Goal: Contribute content: Contribute content

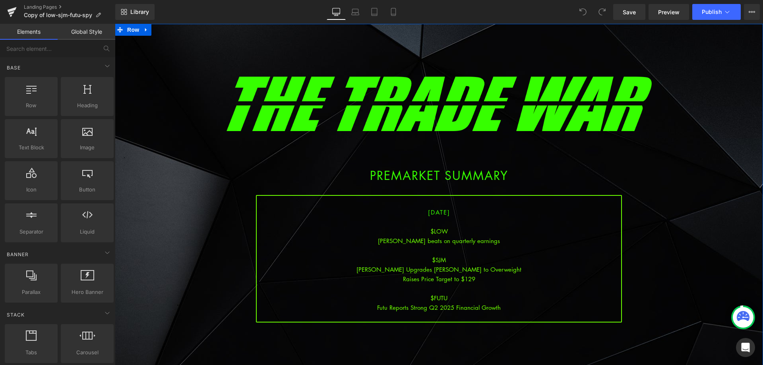
click at [477, 276] on div "Raises Price Target to $129" at bounding box center [439, 279] width 364 height 10
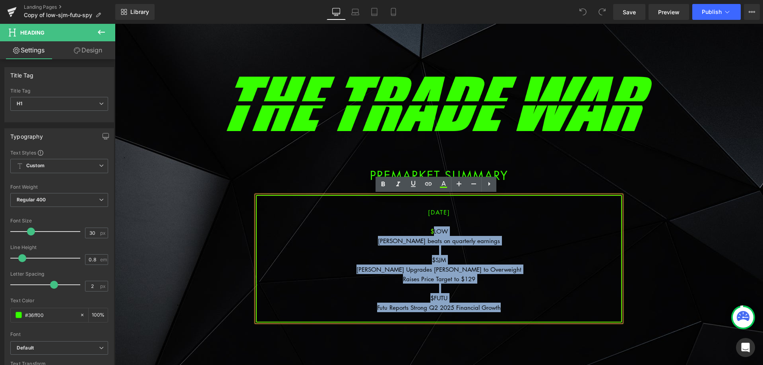
drag, startPoint x: 509, startPoint y: 308, endPoint x: 431, endPoint y: 229, distance: 111.5
click at [431, 229] on div "[DATE] $LOW [PERSON_NAME] beats on quarterly earnings $SJM [PERSON_NAME] Upgrad…" at bounding box center [439, 259] width 366 height 128
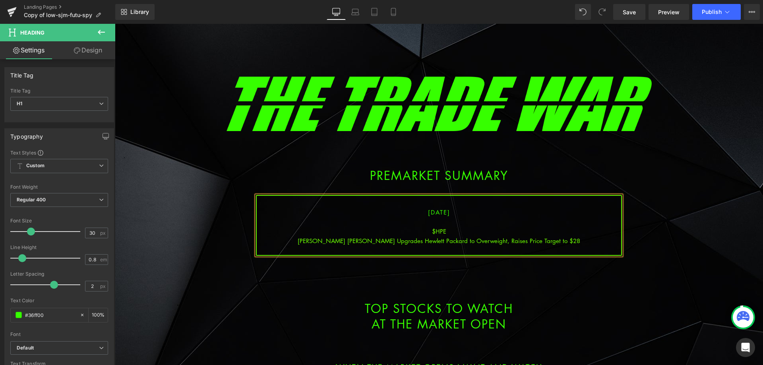
click at [445, 244] on div "[PERSON_NAME] [PERSON_NAME] Upgrades Hewlett Packard to Overweight, Raises Pric…" at bounding box center [439, 241] width 364 height 10
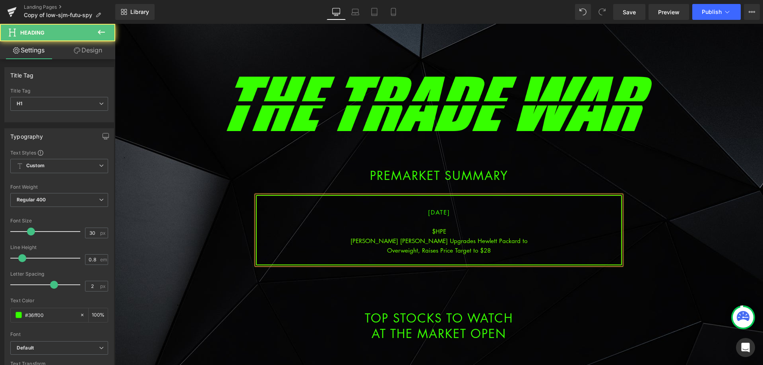
click at [505, 251] on div "Overweight, Raises Price Target to $28" at bounding box center [439, 251] width 364 height 10
click at [429, 211] on span "[DATE]" at bounding box center [439, 212] width 22 height 8
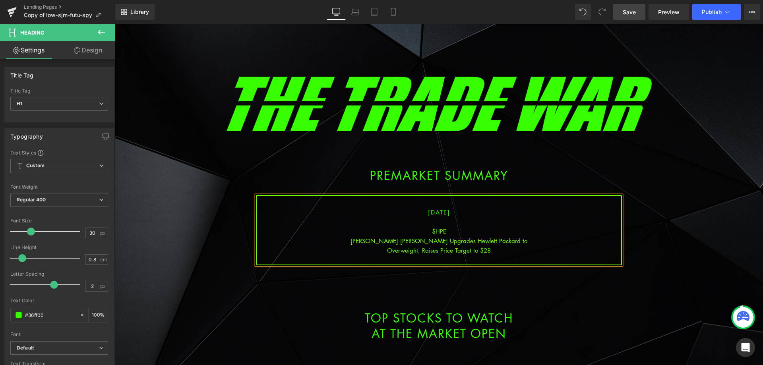
click at [634, 17] on link "Save" at bounding box center [629, 12] width 32 height 16
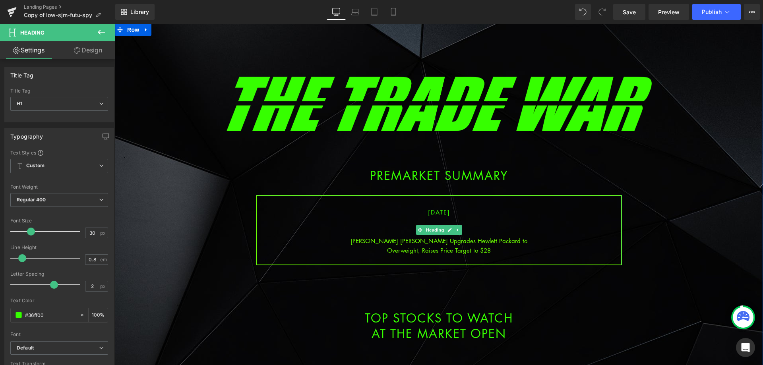
click at [501, 249] on div "Overweight, Raises Price Target to $28" at bounding box center [439, 251] width 364 height 10
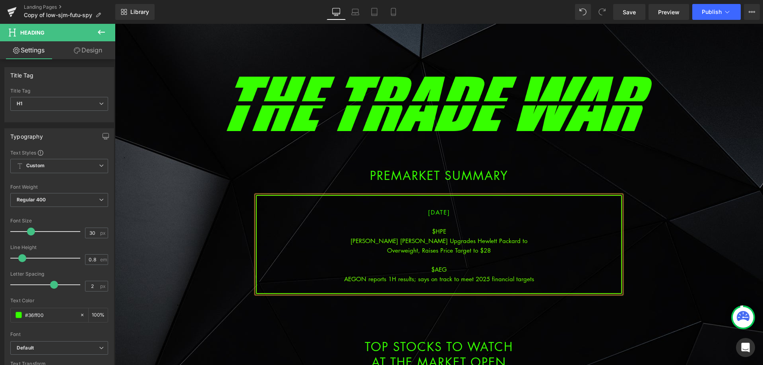
click at [450, 280] on div "AEGON reports 1H results; says on track to meet 2025 financial targets" at bounding box center [439, 279] width 364 height 10
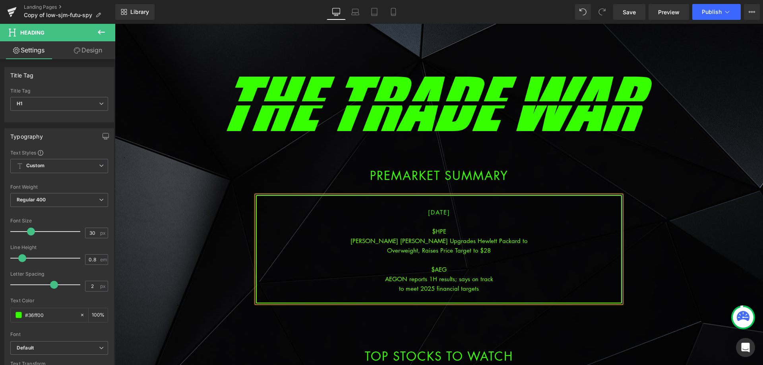
click at [494, 250] on div "Overweight, Raises Price Target to $28" at bounding box center [439, 251] width 364 height 10
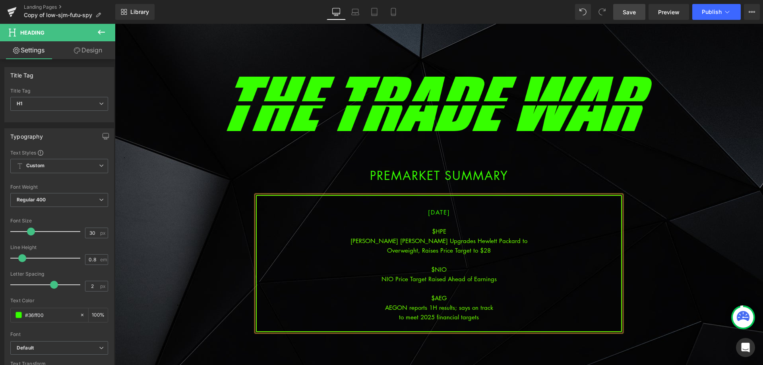
click at [642, 11] on link "Save" at bounding box center [629, 12] width 32 height 16
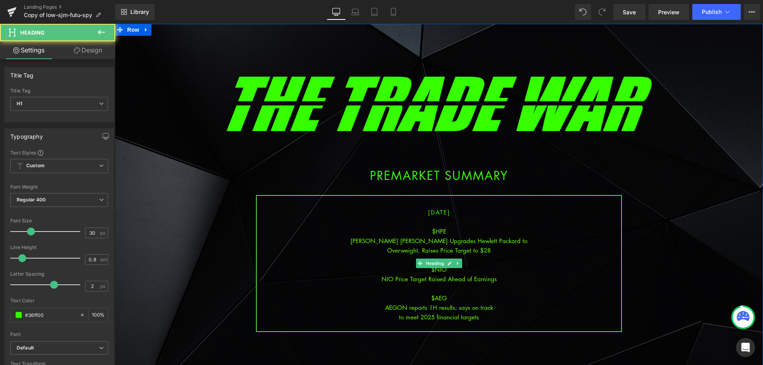
click at [480, 315] on div "to meet 2025 financial targets" at bounding box center [439, 317] width 364 height 10
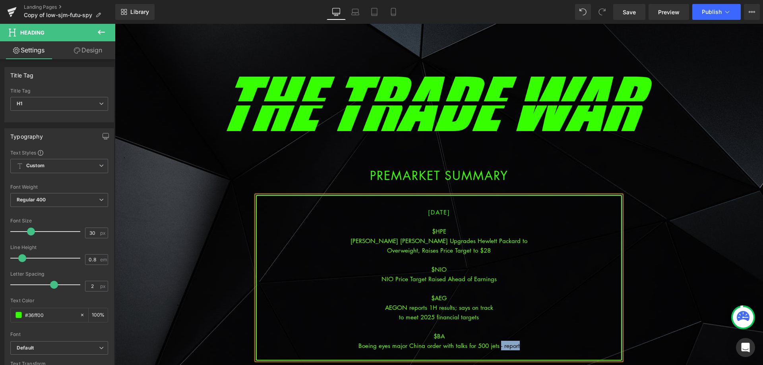
drag, startPoint x: 521, startPoint y: 346, endPoint x: 496, endPoint y: 346, distance: 24.6
click at [496, 346] on div "Boeing eyes major China order with talks for 500 jets - report" at bounding box center [439, 346] width 364 height 10
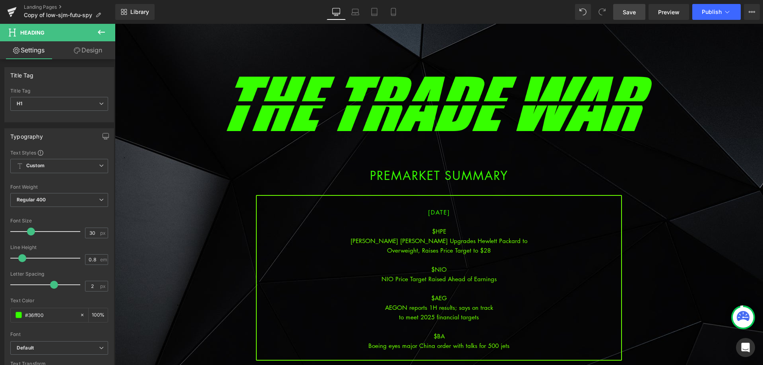
click at [642, 13] on link "Save" at bounding box center [629, 12] width 32 height 16
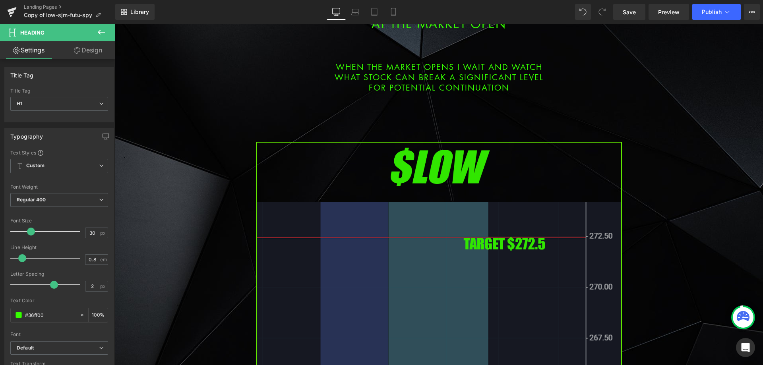
scroll to position [517, 0]
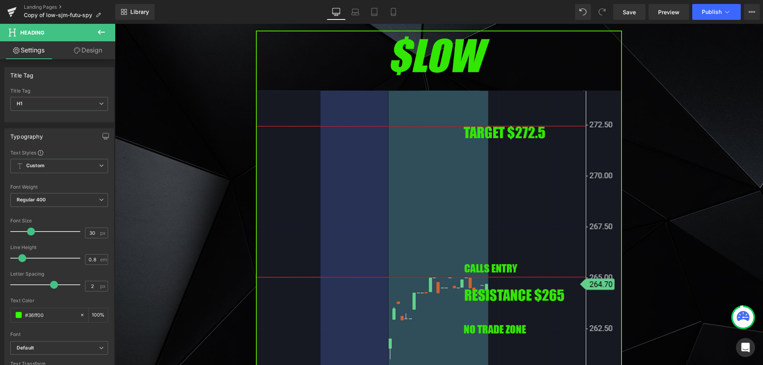
click at [420, 230] on img at bounding box center [439, 239] width 366 height 417
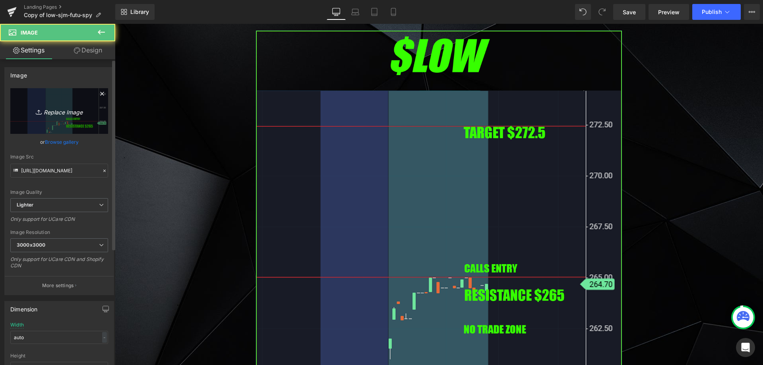
click at [63, 111] on icon "Replace Image" at bounding box center [59, 111] width 64 height 10
type input "C:\fakepath\hpe.png"
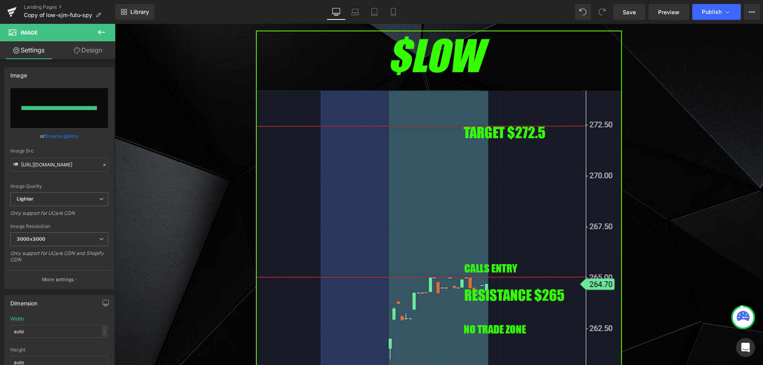
type input "[URL][DOMAIN_NAME]"
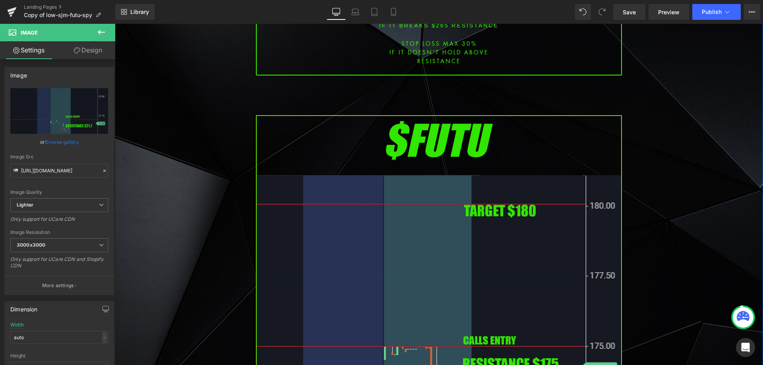
scroll to position [1152, 0]
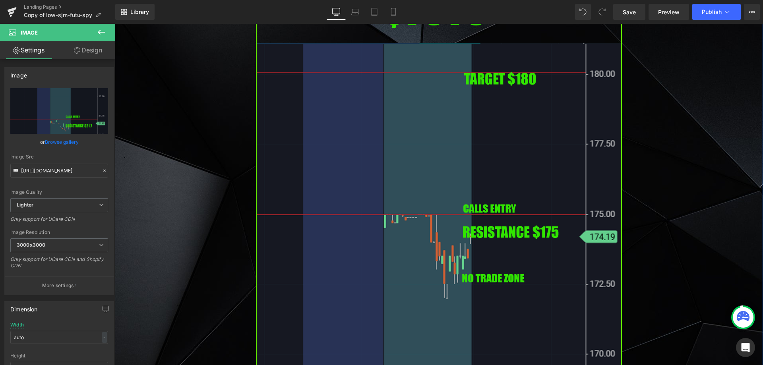
click at [415, 221] on img at bounding box center [439, 191] width 366 height 417
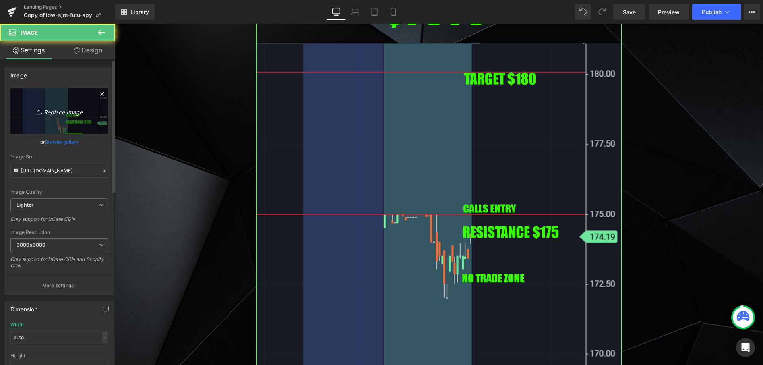
click at [57, 114] on icon "Replace Image" at bounding box center [59, 111] width 64 height 10
type input "C:\fakepath\ba.png"
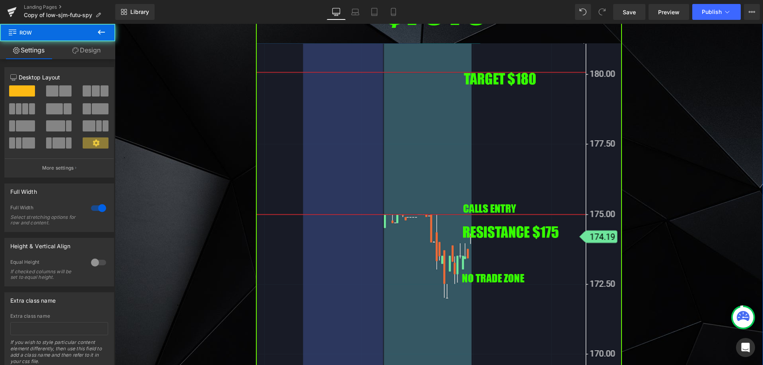
click at [335, 138] on img at bounding box center [439, 191] width 366 height 417
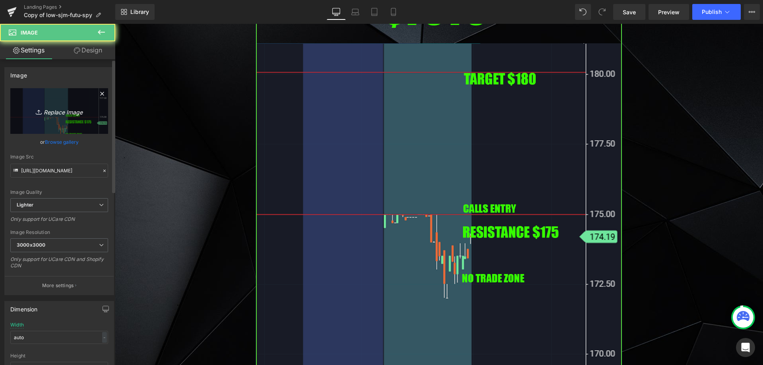
click at [78, 117] on link "Replace Image" at bounding box center [59, 111] width 98 height 46
type input "C:\fakepath\ba.png"
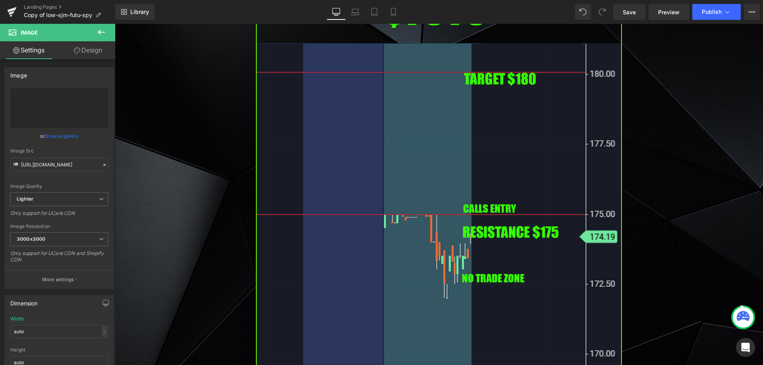
type input "[URL][DOMAIN_NAME]"
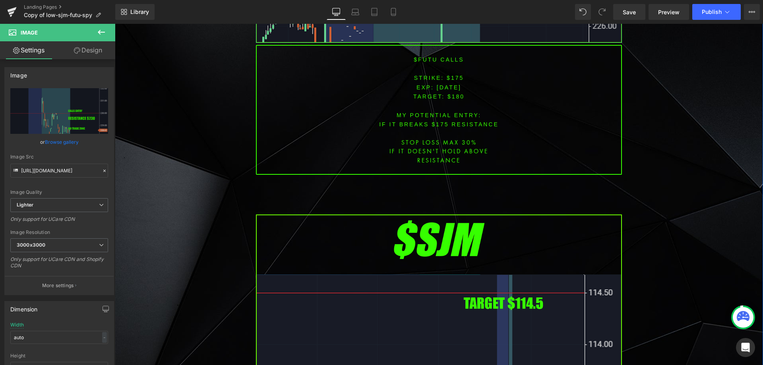
scroll to position [1669, 0]
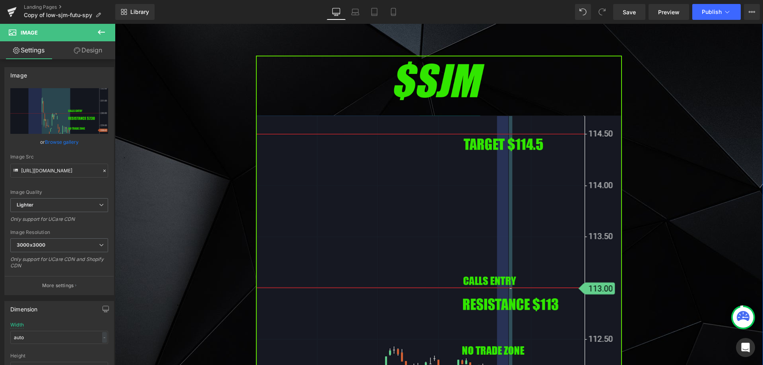
click at [364, 209] on img at bounding box center [439, 264] width 366 height 417
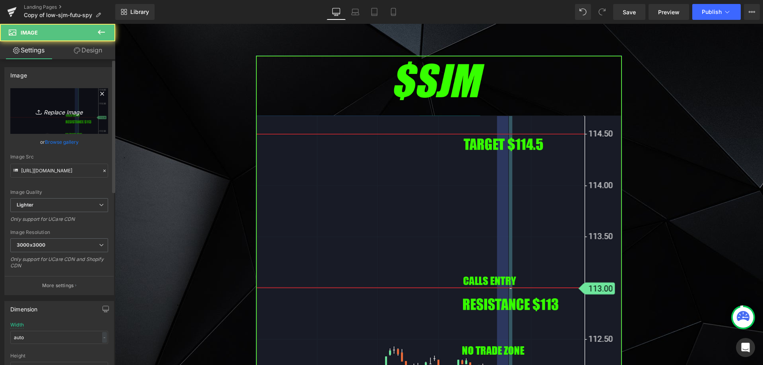
click at [66, 117] on link "Replace Image" at bounding box center [59, 111] width 98 height 46
type input "C:\fakepath\nio.png"
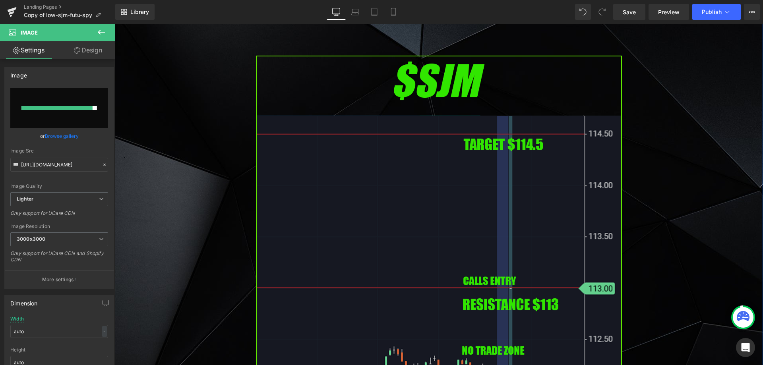
type input "[URL][DOMAIN_NAME]"
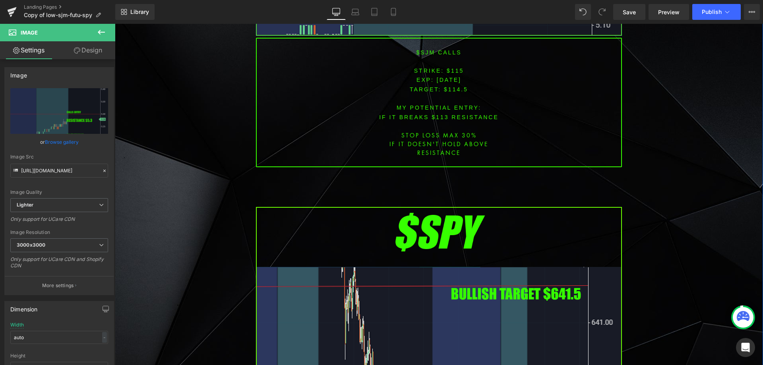
scroll to position [2304, 0]
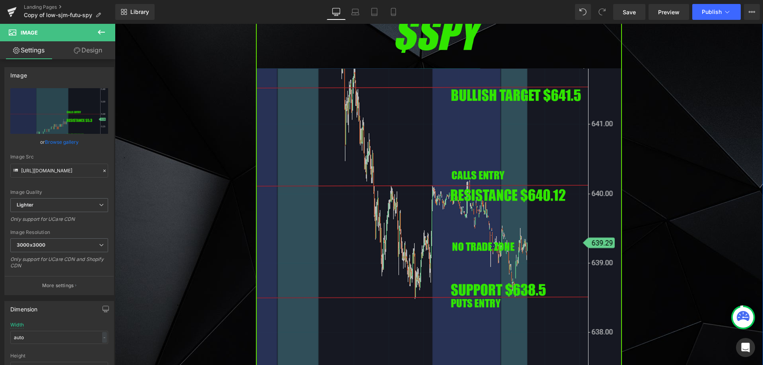
click at [342, 189] on img at bounding box center [439, 216] width 366 height 417
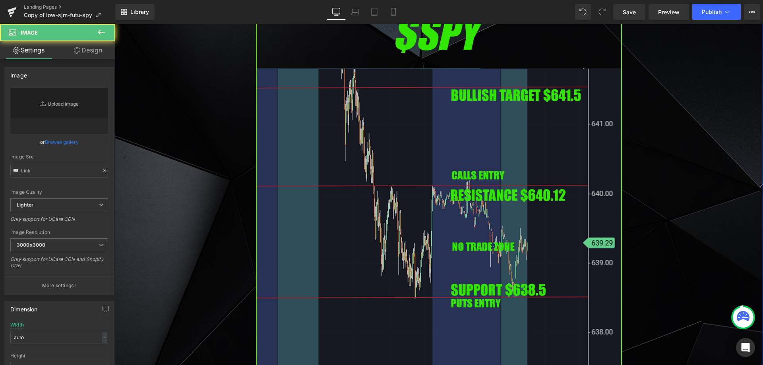
type input "[URL][DOMAIN_NAME]"
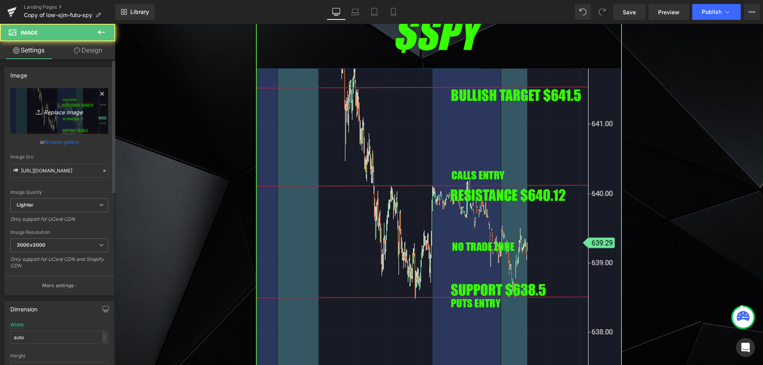
click at [93, 126] on link "Replace Image" at bounding box center [59, 111] width 98 height 46
type input "C:\fakepath\SPY.png"
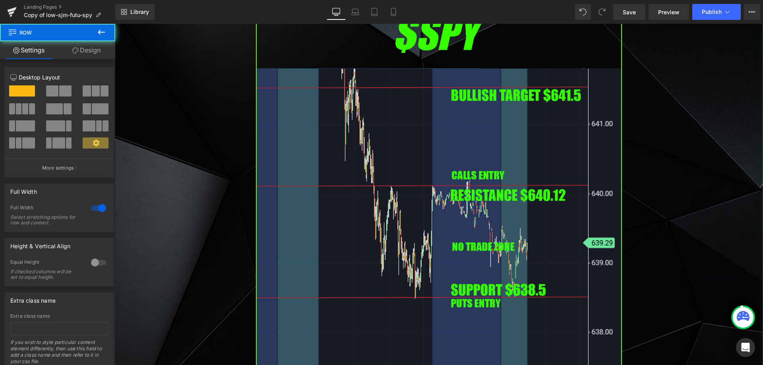
click at [301, 117] on img at bounding box center [439, 216] width 366 height 417
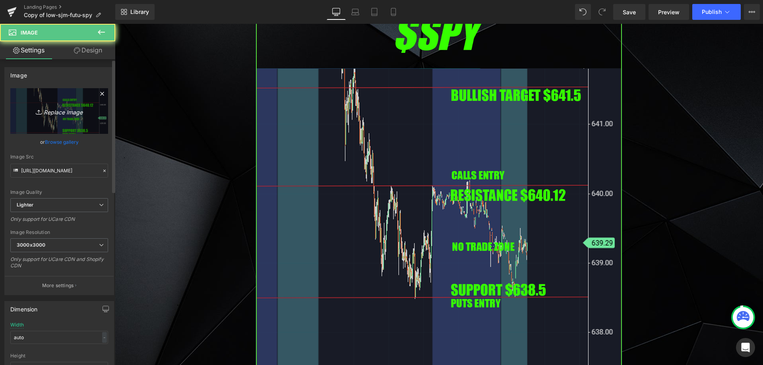
click at [89, 120] on link "Replace Image" at bounding box center [59, 111] width 98 height 46
type input "C:\fakepath\SPY.png"
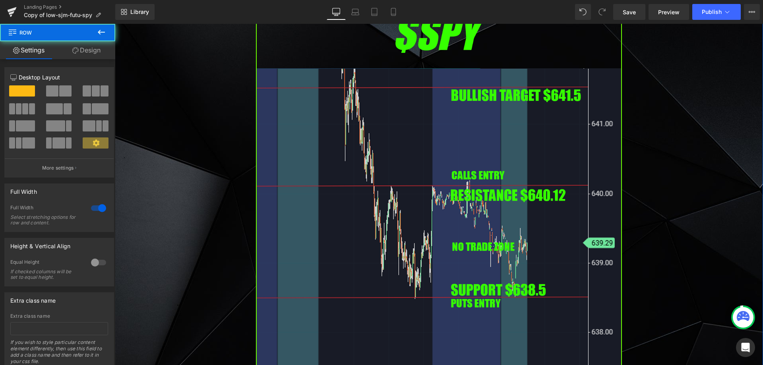
click at [266, 126] on img at bounding box center [439, 216] width 366 height 417
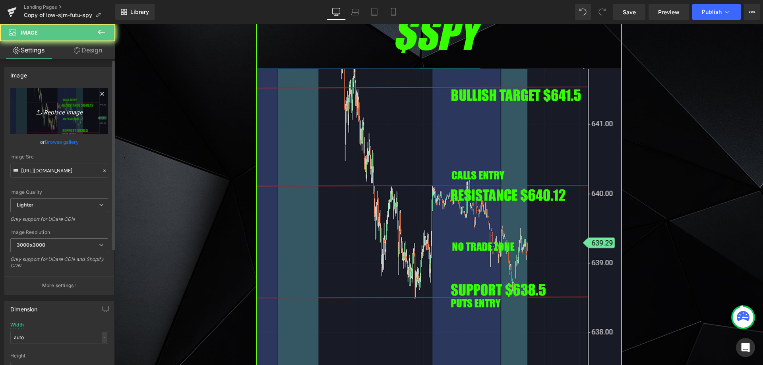
click at [68, 122] on link "Replace Image" at bounding box center [59, 111] width 98 height 46
type input "C:\fakepath\SPY.png"
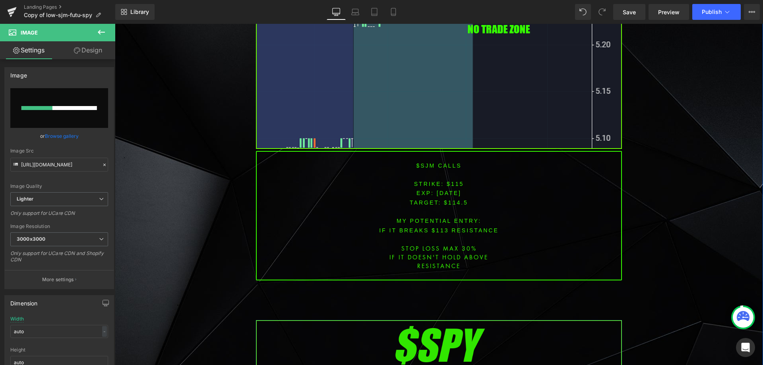
scroll to position [1987, 0]
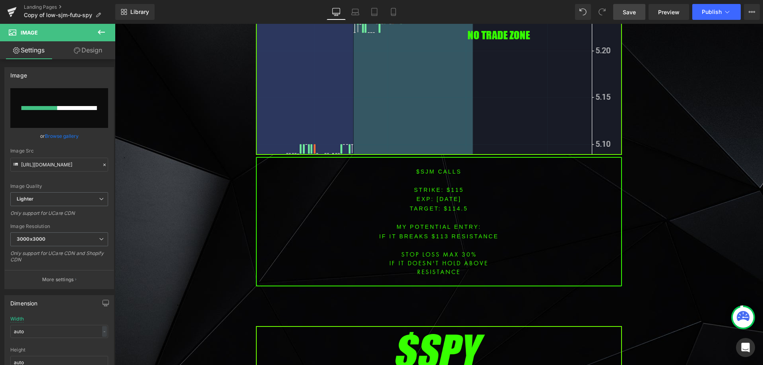
drag, startPoint x: 628, startPoint y: 14, endPoint x: 558, endPoint y: 154, distance: 156.7
click at [628, 14] on span "Save" at bounding box center [629, 12] width 13 height 8
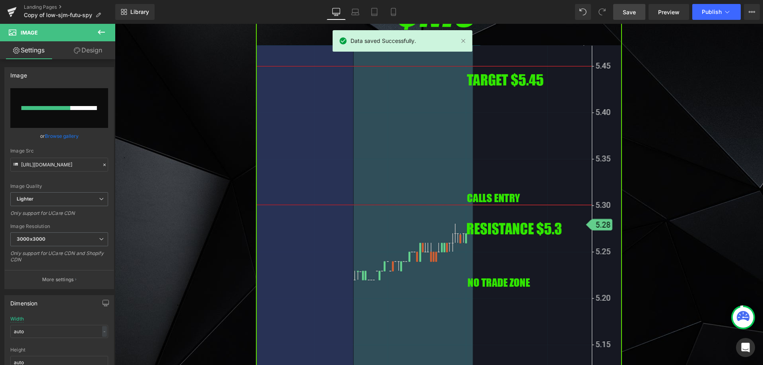
scroll to position [1748, 0]
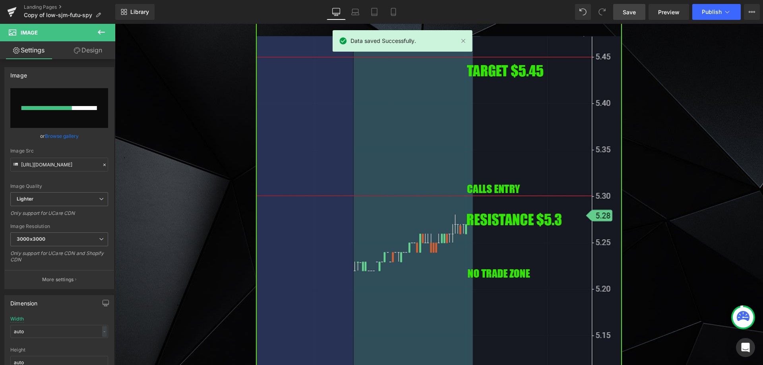
click at [446, 222] on img at bounding box center [439, 184] width 366 height 417
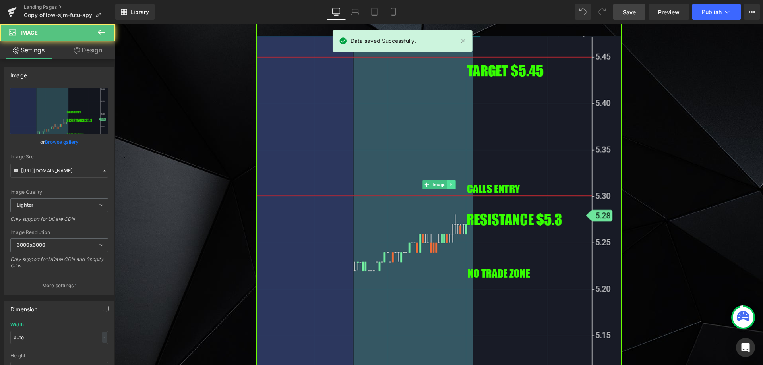
click at [449, 182] on icon at bounding box center [451, 184] width 4 height 5
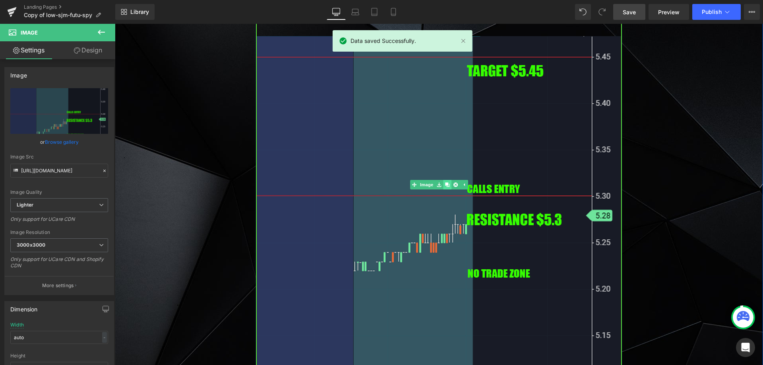
click at [445, 182] on icon at bounding box center [447, 184] width 4 height 4
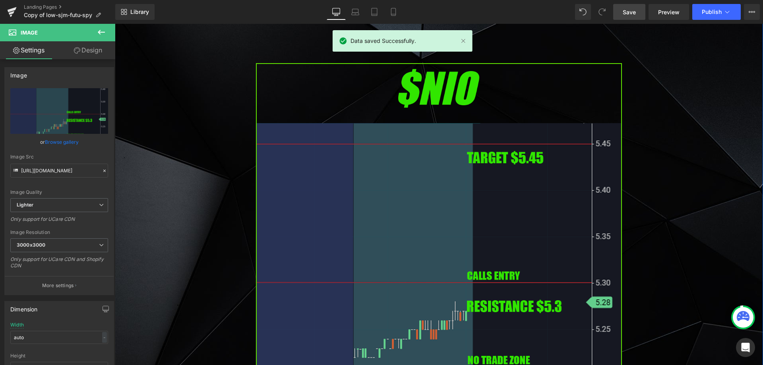
scroll to position [2119, 0]
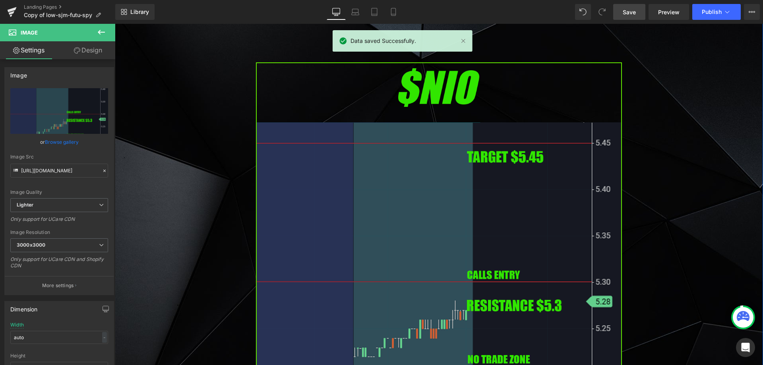
click at [345, 198] on img at bounding box center [439, 270] width 366 height 417
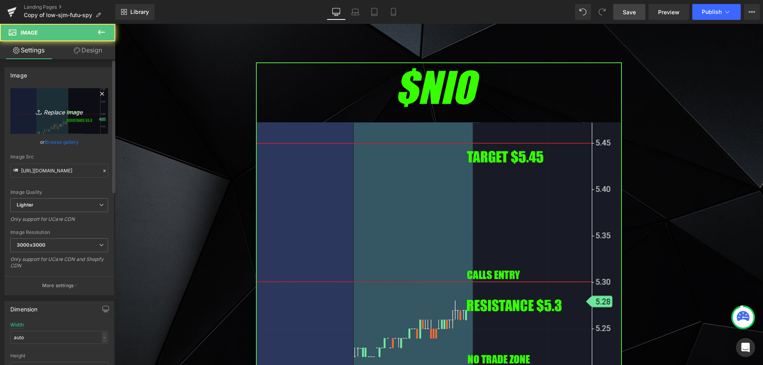
click at [72, 116] on link "Replace Image" at bounding box center [59, 111] width 98 height 46
type input "C:\fakepath\aeg.png"
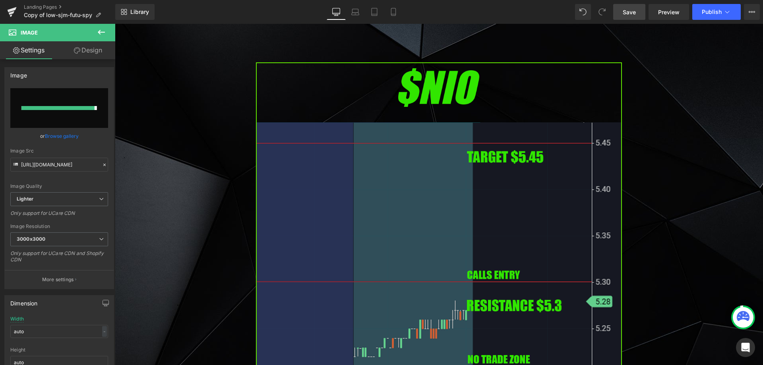
type input "[URL][DOMAIN_NAME]"
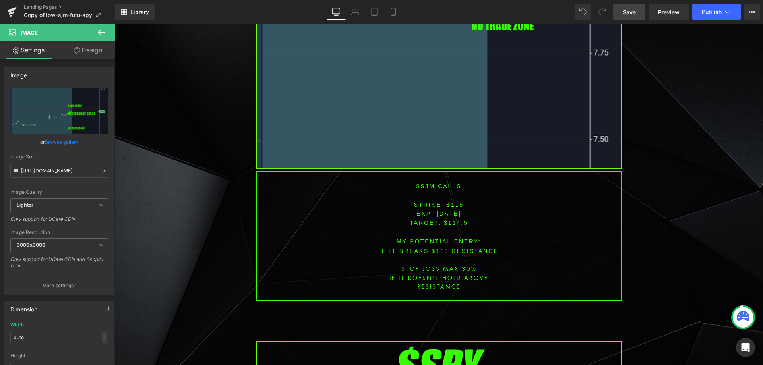
scroll to position [2437, 0]
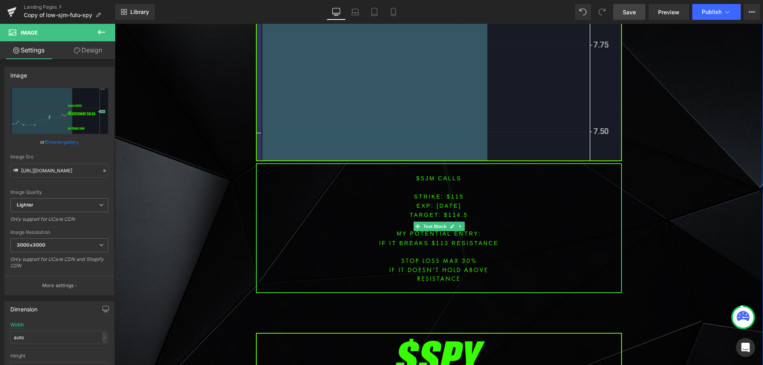
click at [458, 224] on icon at bounding box center [460, 226] width 4 height 5
click at [454, 224] on icon at bounding box center [456, 226] width 4 height 4
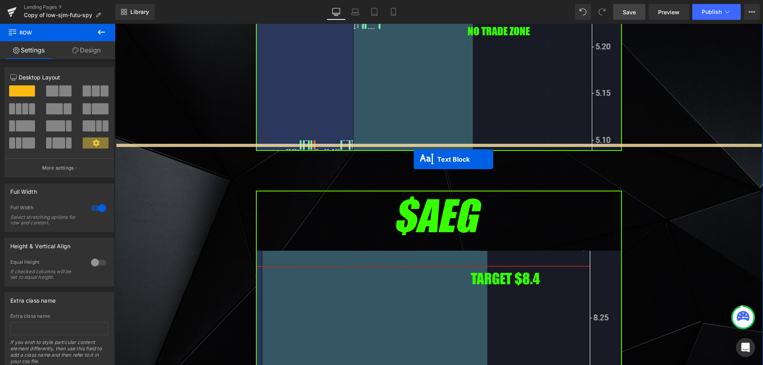
drag, startPoint x: 410, startPoint y: 196, endPoint x: 414, endPoint y: 159, distance: 36.7
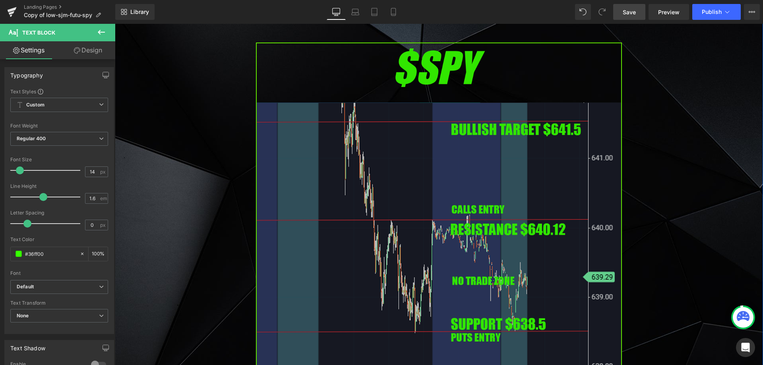
scroll to position [2865, 0]
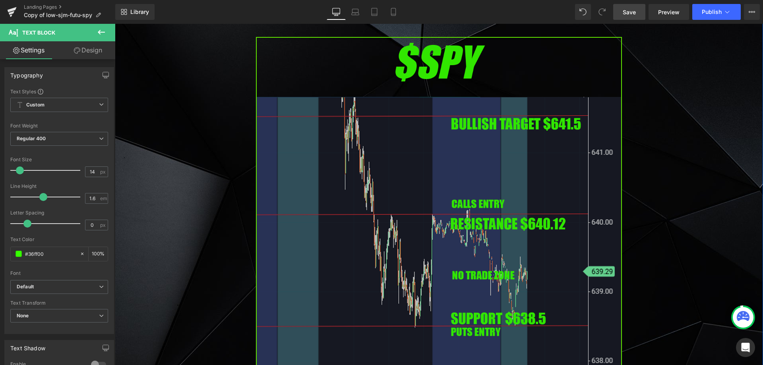
click at [435, 192] on img at bounding box center [439, 245] width 366 height 417
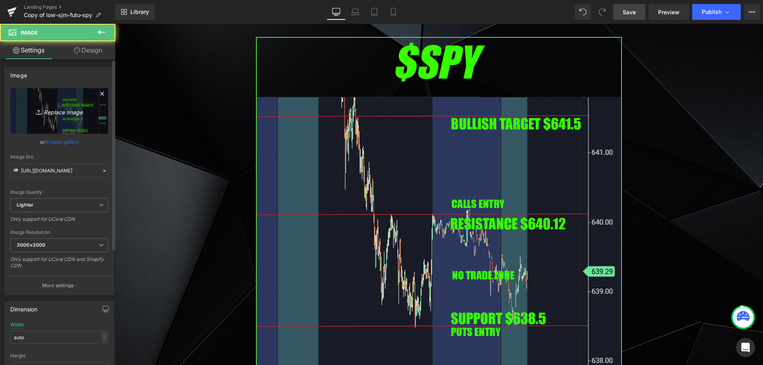
click at [64, 122] on link "Replace Image" at bounding box center [59, 111] width 98 height 46
type input "C:\fakepath\SPY.png"
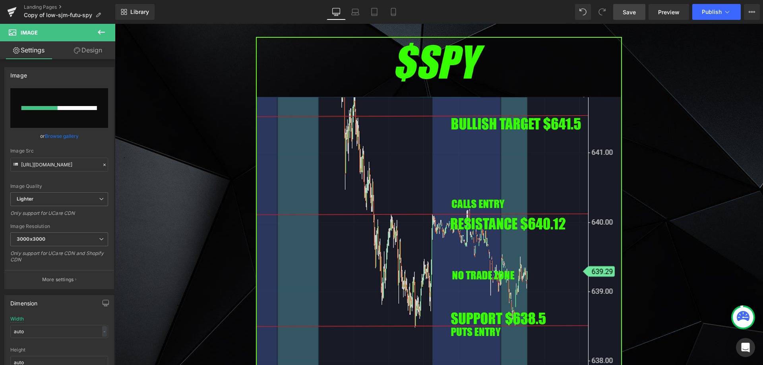
click at [628, 12] on span "Save" at bounding box center [629, 12] width 13 height 8
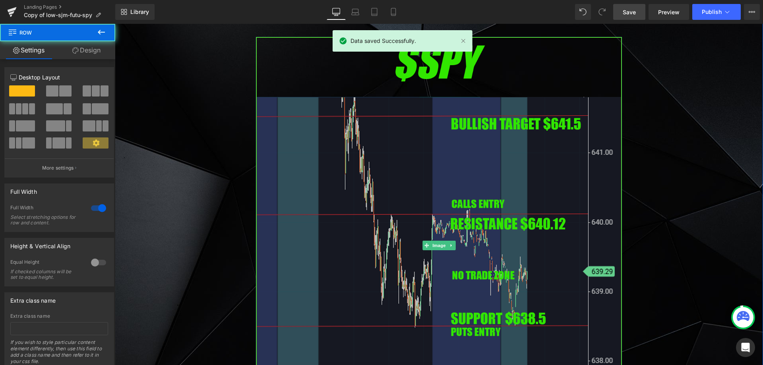
click at [321, 143] on img at bounding box center [439, 245] width 366 height 417
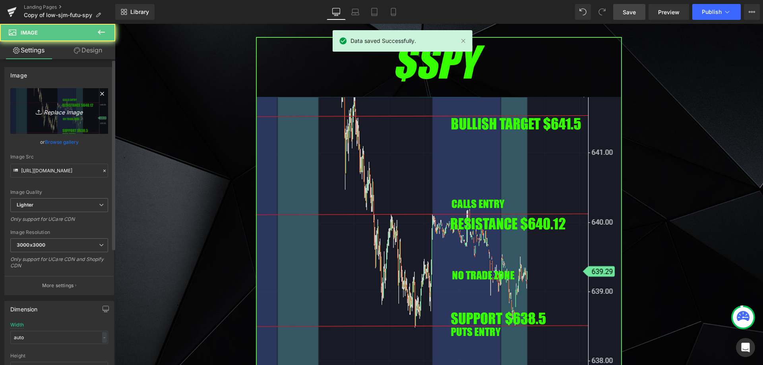
click at [83, 119] on link "Replace Image" at bounding box center [59, 111] width 98 height 46
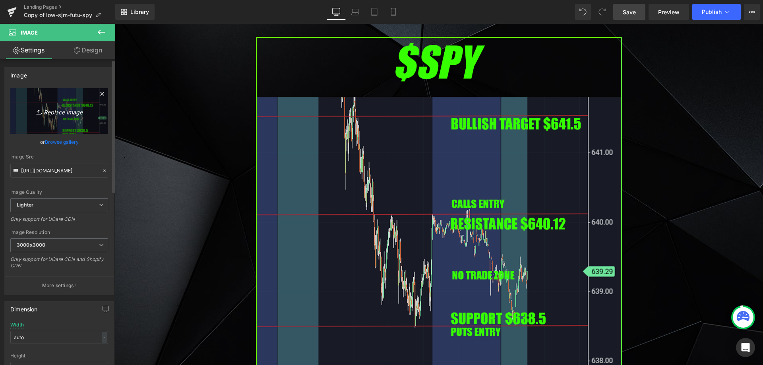
type input "C:\fakepath\SPY.png"
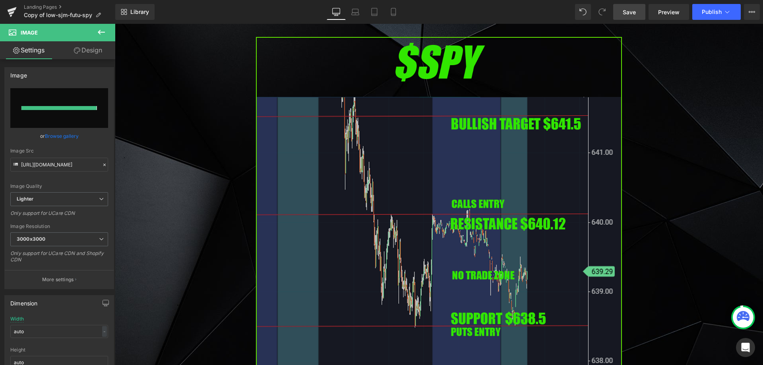
type input "[URL][DOMAIN_NAME]"
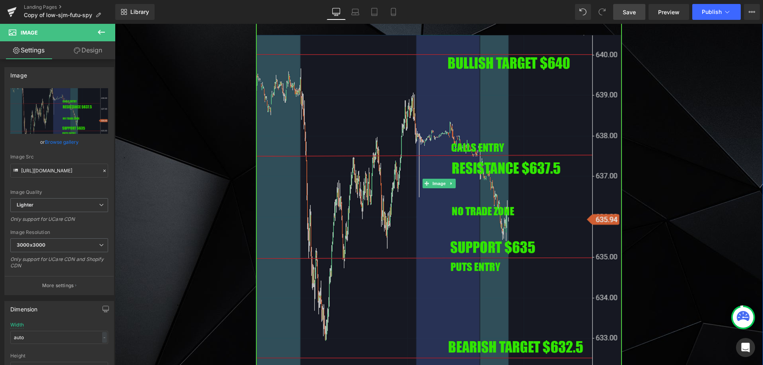
scroll to position [2944, 0]
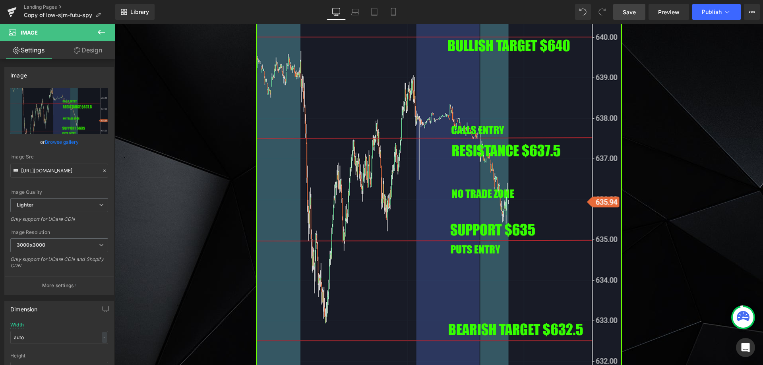
click at [631, 7] on link "Save" at bounding box center [629, 12] width 32 height 16
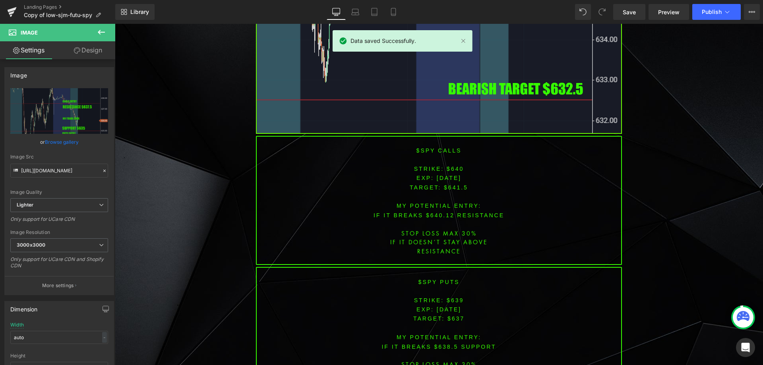
scroll to position [3183, 0]
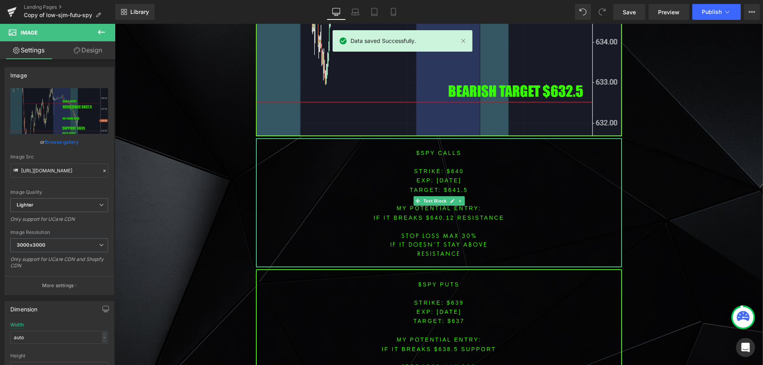
click at [448, 177] on span "[DATE]" at bounding box center [449, 180] width 25 height 6
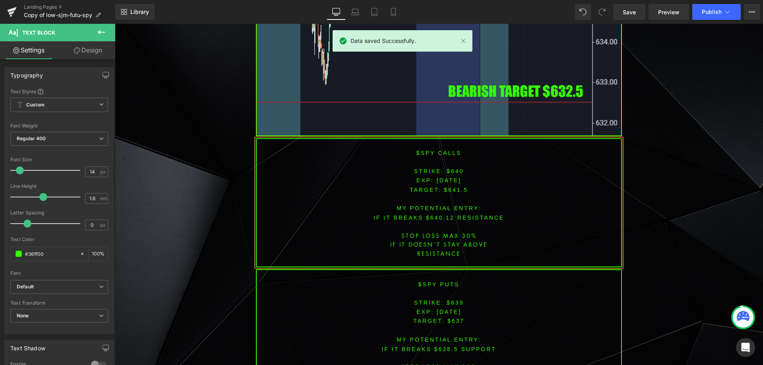
click at [451, 168] on font "STRIKE: $640" at bounding box center [439, 171] width 50 height 6
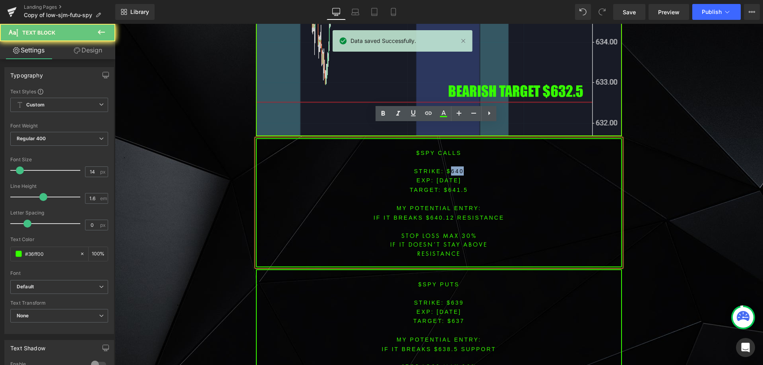
click at [451, 168] on font "STRIKE: $640" at bounding box center [439, 171] width 50 height 6
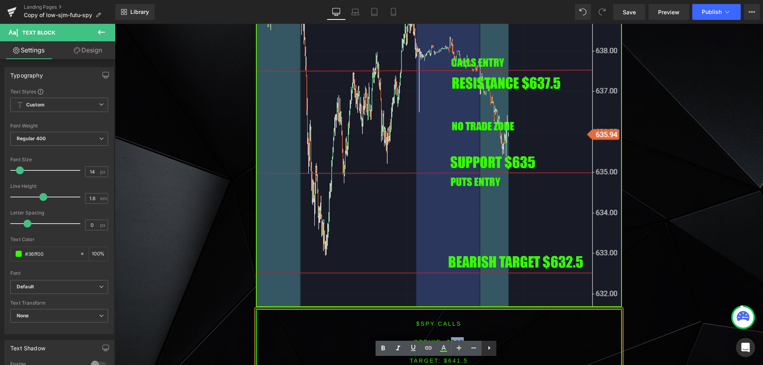
scroll to position [3024, 0]
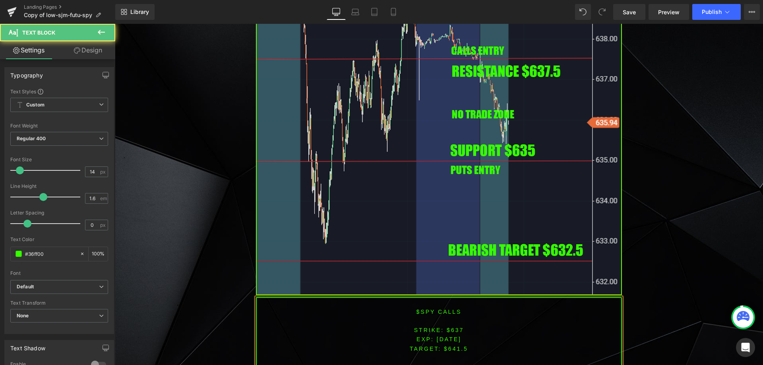
click at [459, 346] on span "TARGET: $641.5" at bounding box center [439, 349] width 58 height 6
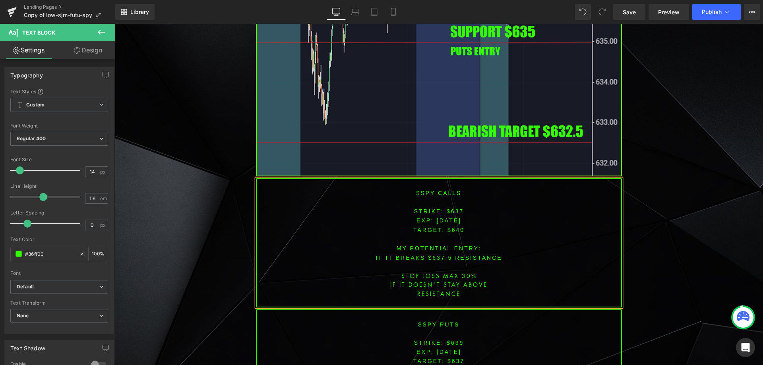
scroll to position [3143, 0]
click at [454, 339] on font "STRIKE: $639" at bounding box center [439, 342] width 50 height 6
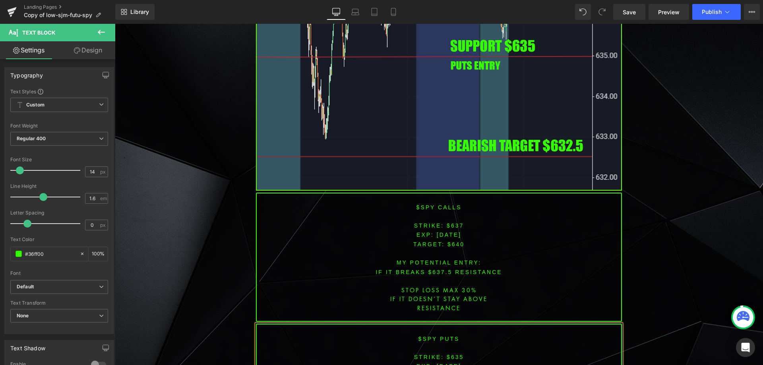
scroll to position [3224, 0]
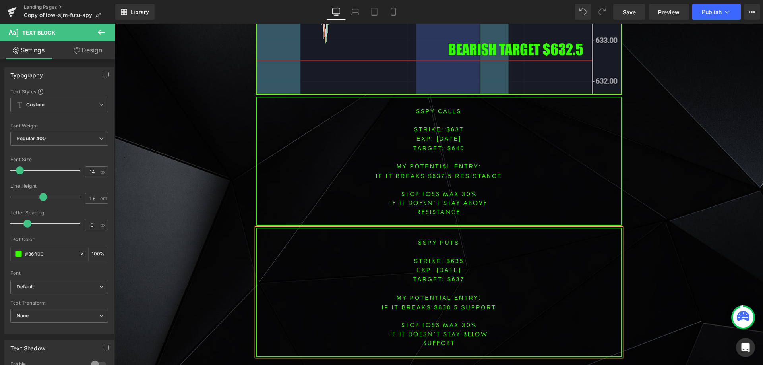
click at [452, 276] on span "TARGET: $637" at bounding box center [438, 279] width 51 height 6
click at [441, 304] on font "IF IT breaks $638.5 SUPPORT" at bounding box center [438, 307] width 114 height 6
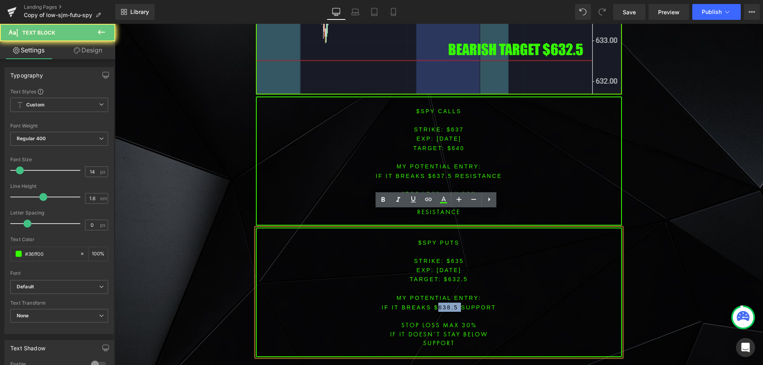
click at [441, 304] on font "IF IT breaks $638.5 SUPPORT" at bounding box center [438, 307] width 114 height 6
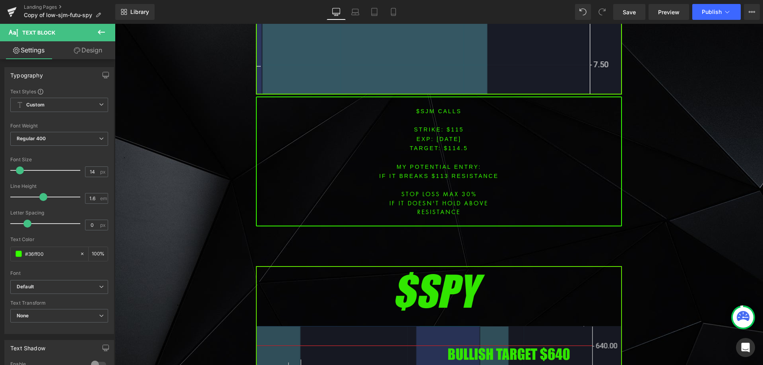
scroll to position [2554, 0]
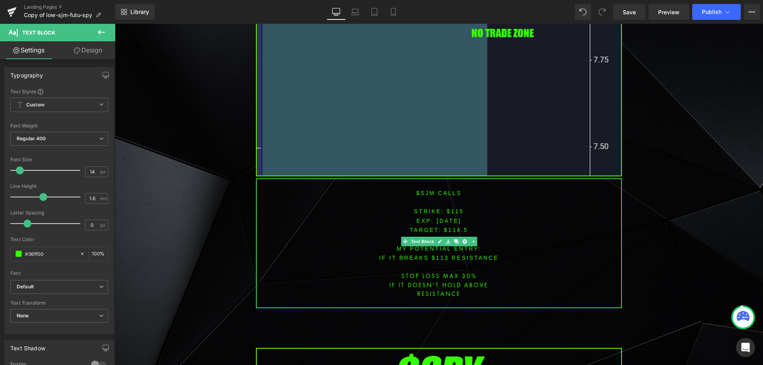
click at [423, 190] on font "$sjm CALLS" at bounding box center [438, 193] width 45 height 6
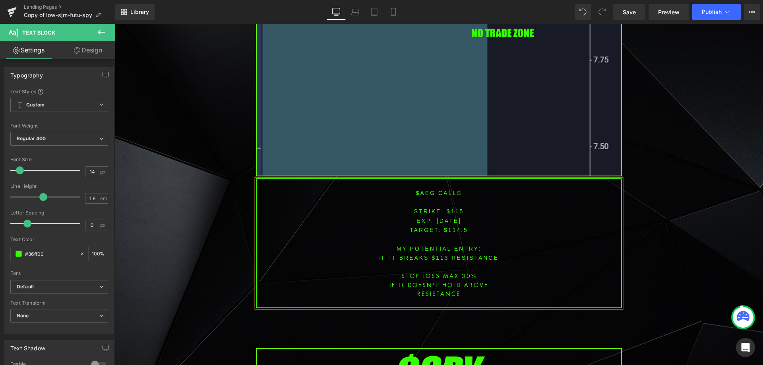
click at [450, 208] on font "STRIKE: $115" at bounding box center [439, 211] width 50 height 6
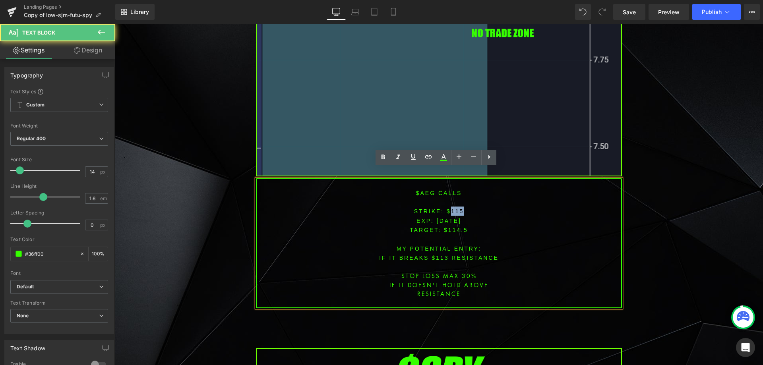
click at [450, 208] on font "STRIKE: $115" at bounding box center [439, 211] width 50 height 6
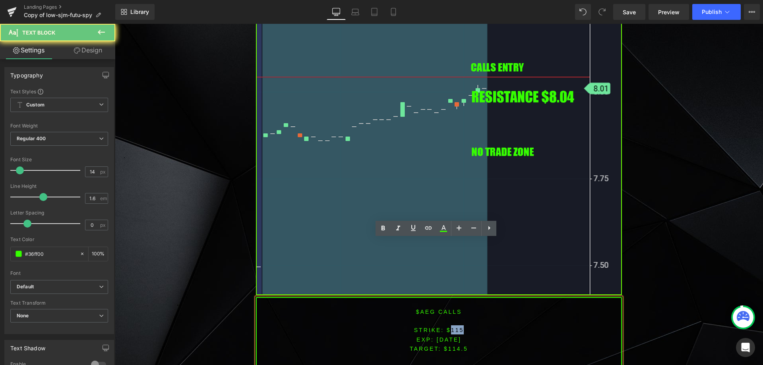
scroll to position [2434, 0]
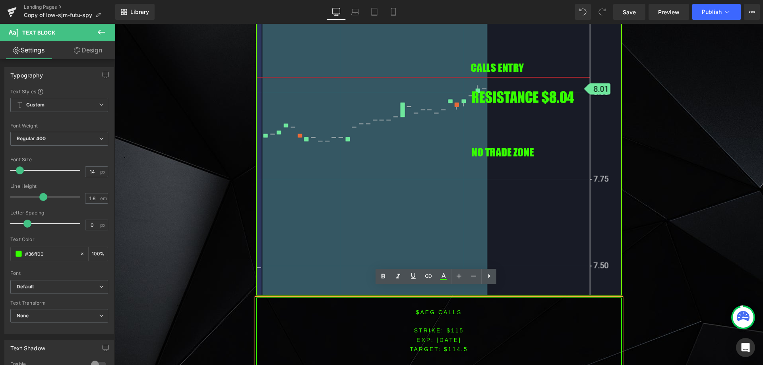
click at [447, 337] on span "[DATE]" at bounding box center [449, 340] width 25 height 6
click at [451, 327] on font "STRIKE: $115" at bounding box center [439, 330] width 50 height 6
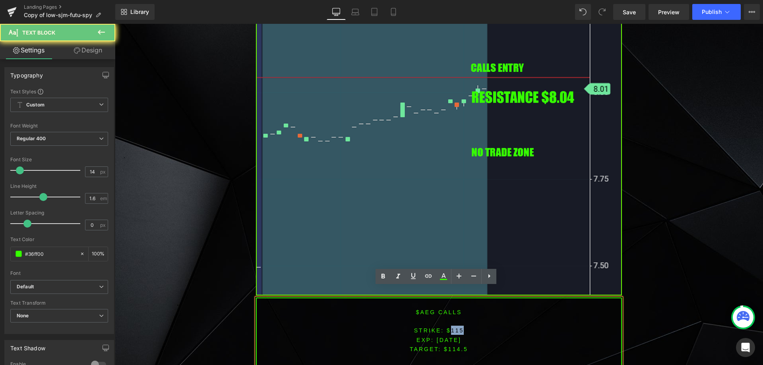
click at [451, 327] on font "STRIKE: $115" at bounding box center [439, 330] width 50 height 6
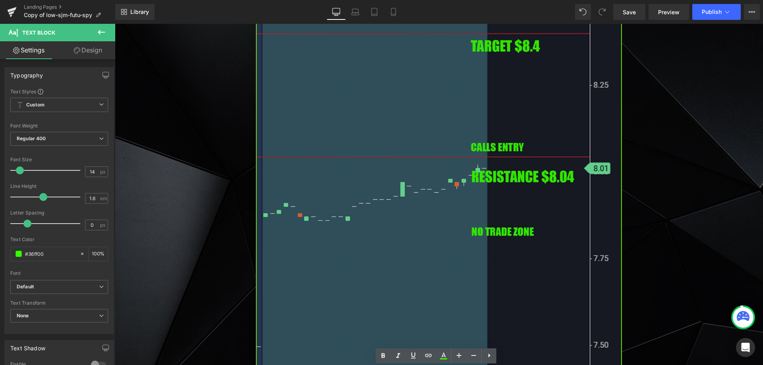
scroll to position [2392, 0]
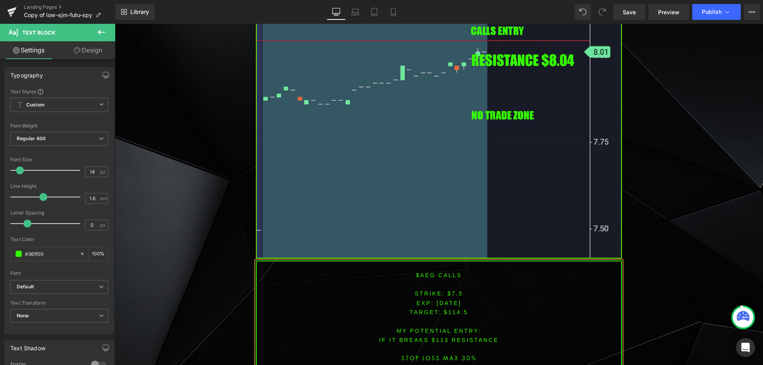
click at [459, 309] on span "TARGET: $114.5" at bounding box center [439, 312] width 58 height 6
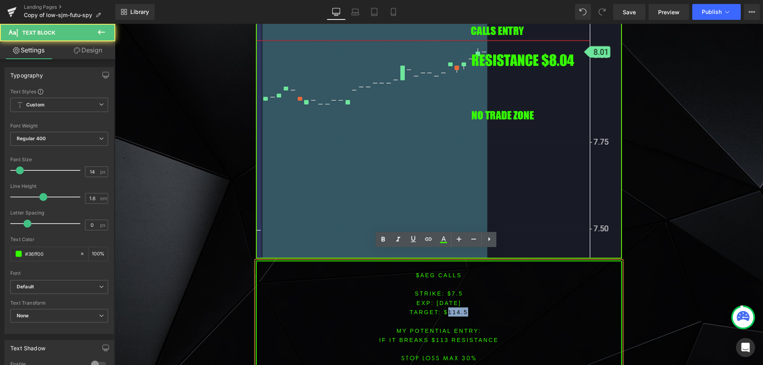
click at [459, 309] on span "TARGET: $114.5" at bounding box center [439, 312] width 58 height 6
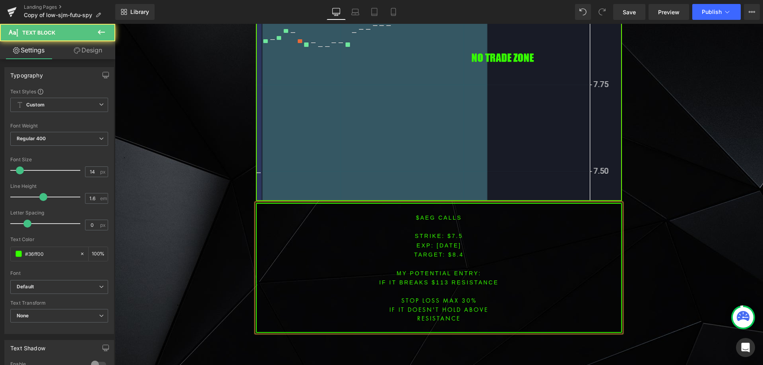
click at [439, 279] on font "IF IT BREAKS $113 resistance" at bounding box center [439, 282] width 120 height 6
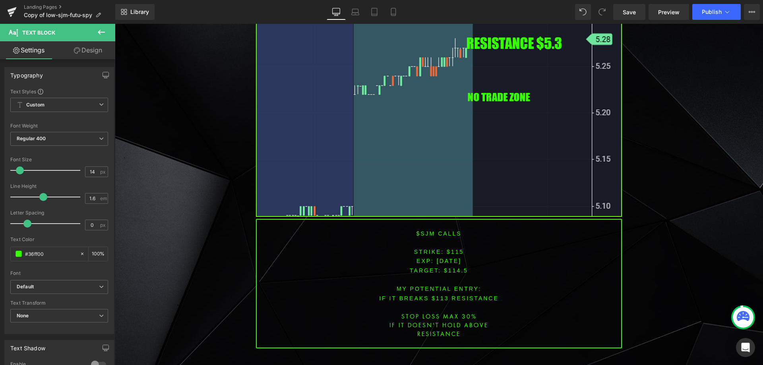
scroll to position [1973, 0]
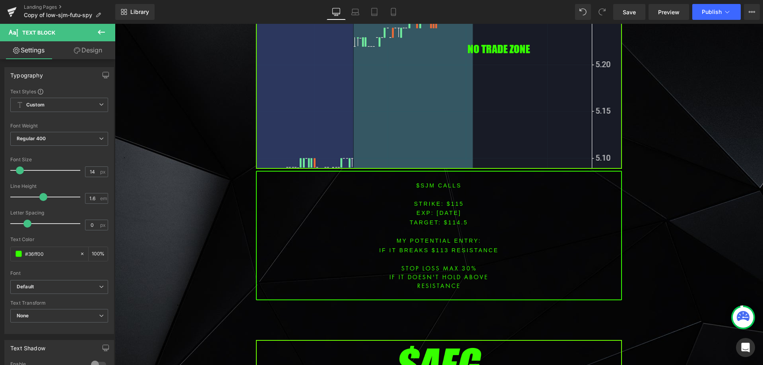
click at [422, 182] on font "$sjm CALLS" at bounding box center [438, 185] width 45 height 6
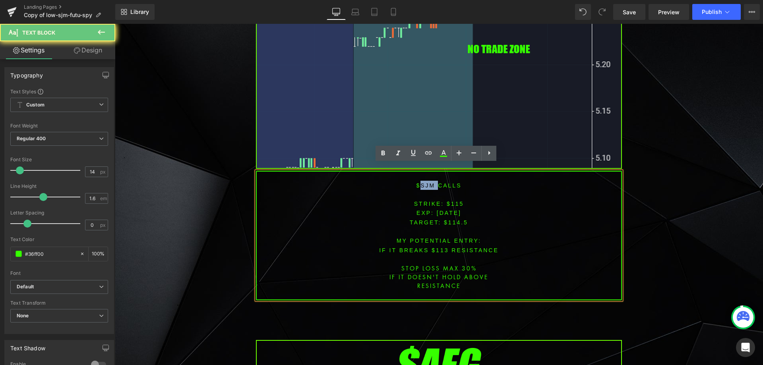
click at [422, 182] on font "$sjm CALLS" at bounding box center [438, 185] width 45 height 6
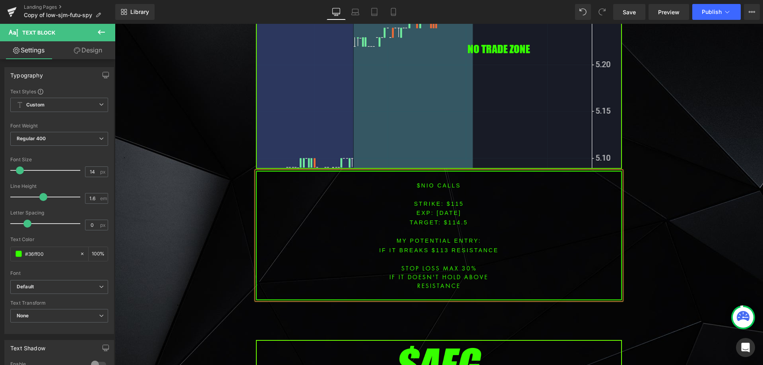
click at [437, 210] on span "[DATE]" at bounding box center [449, 213] width 25 height 6
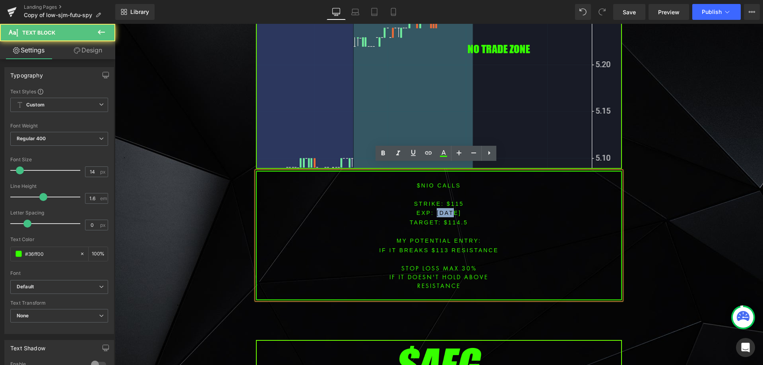
click at [437, 210] on span "[DATE]" at bounding box center [449, 213] width 25 height 6
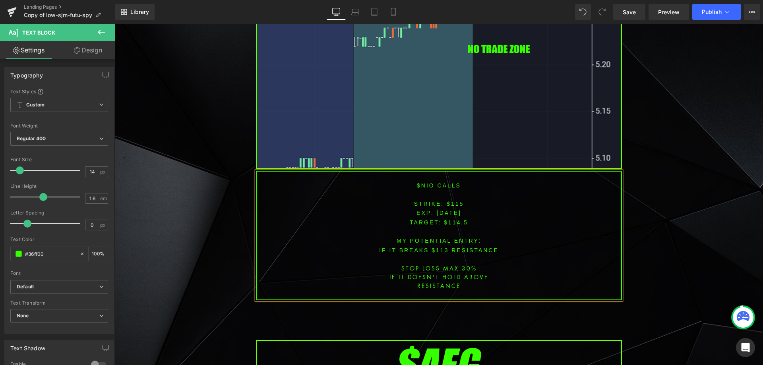
click at [451, 210] on span "[DATE]" at bounding box center [449, 213] width 25 height 6
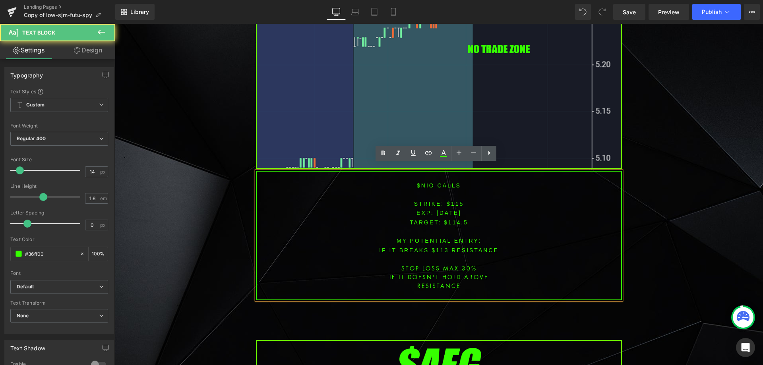
click at [449, 210] on span "[DATE]" at bounding box center [449, 213] width 25 height 6
click at [451, 201] on font "STRIKE: $115" at bounding box center [439, 204] width 50 height 6
drag, startPoint x: 451, startPoint y: 195, endPoint x: 460, endPoint y: 207, distance: 15.0
click at [452, 201] on font "STRIKE: $115" at bounding box center [439, 204] width 50 height 6
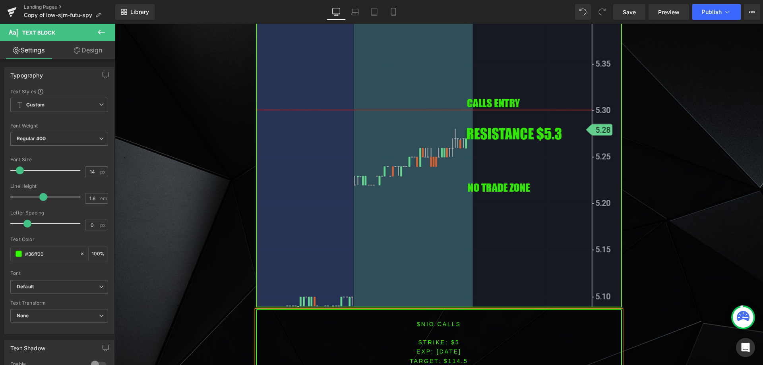
scroll to position [1893, 0]
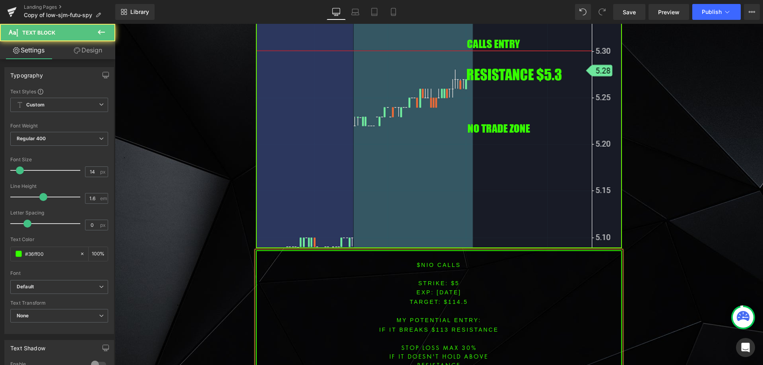
click at [455, 299] on span "TARGET: $114.5" at bounding box center [439, 302] width 58 height 6
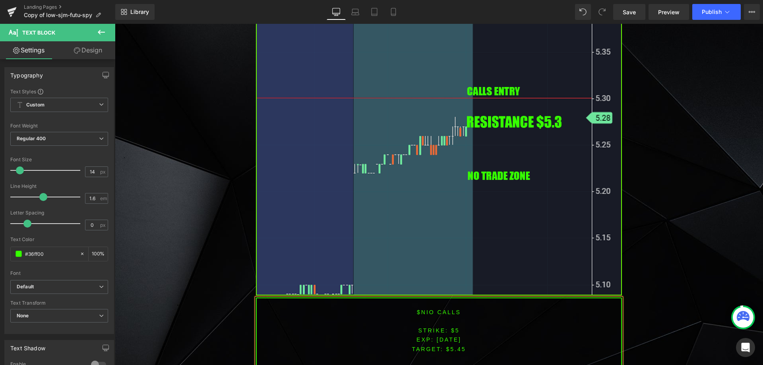
scroll to position [1904, 0]
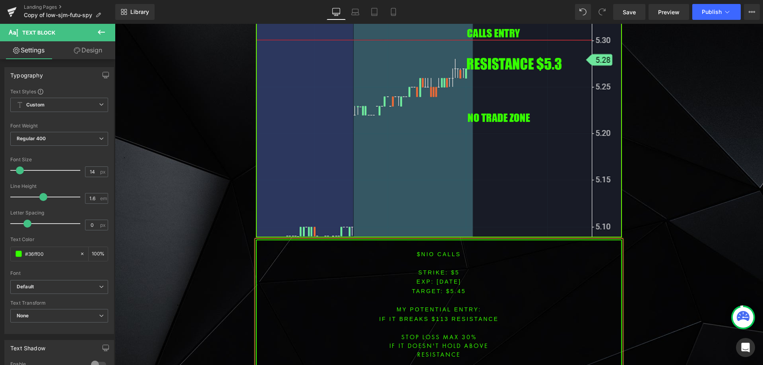
click at [437, 316] on font "IF IT BREAKS $113 resistance" at bounding box center [439, 319] width 120 height 6
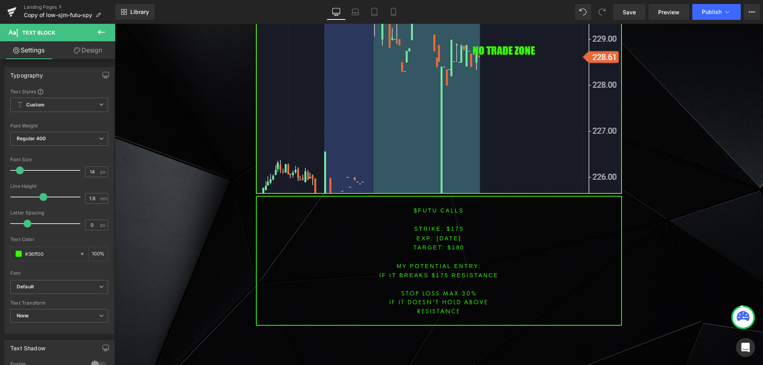
scroll to position [1374, 0]
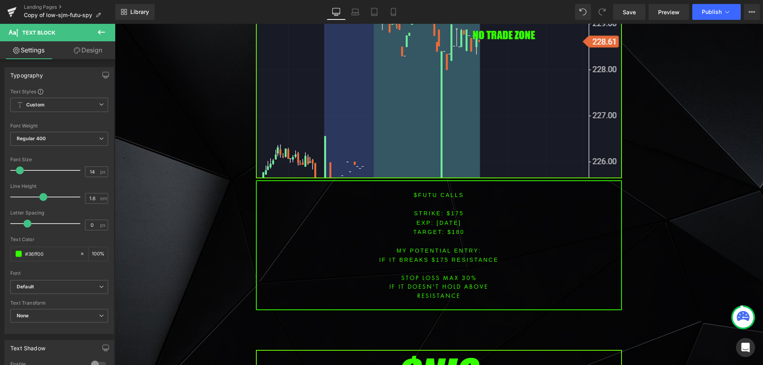
click at [423, 192] on font "$futu CALLS" at bounding box center [439, 195] width 50 height 6
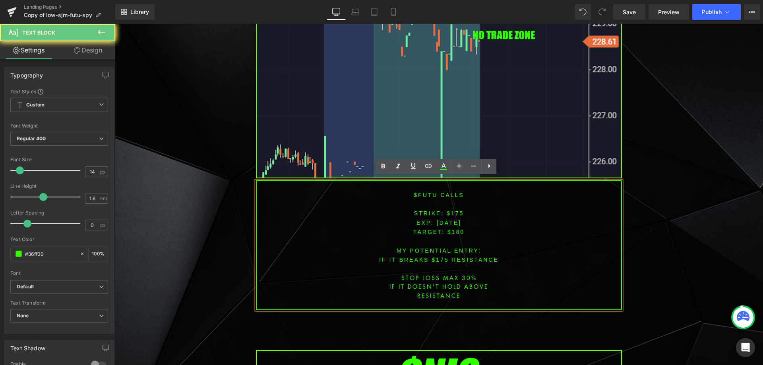
click at [423, 192] on font "$futu CALLS" at bounding box center [439, 195] width 50 height 6
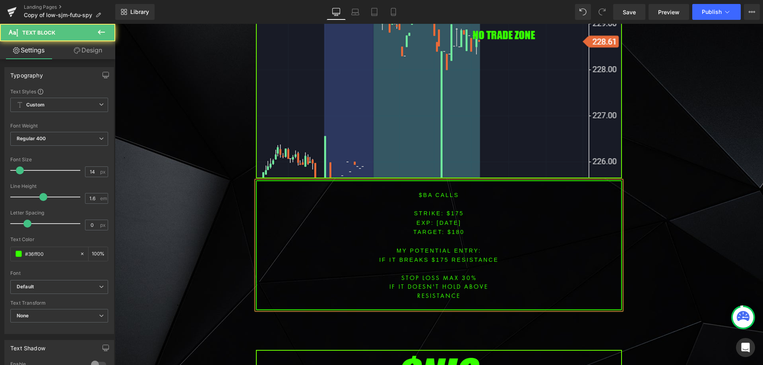
click at [453, 210] on font "STRIKE: $175" at bounding box center [439, 213] width 50 height 6
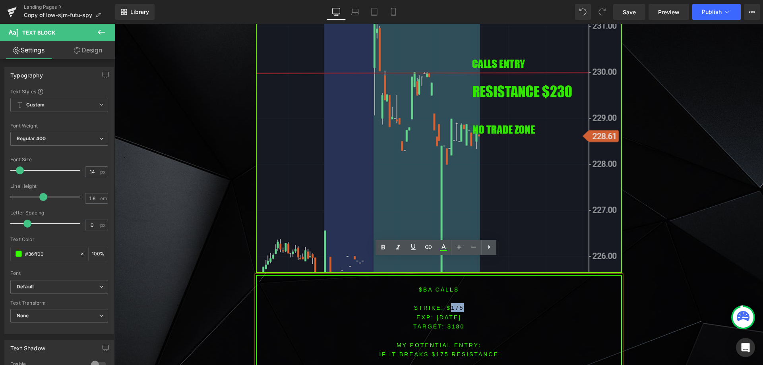
scroll to position [1295, 0]
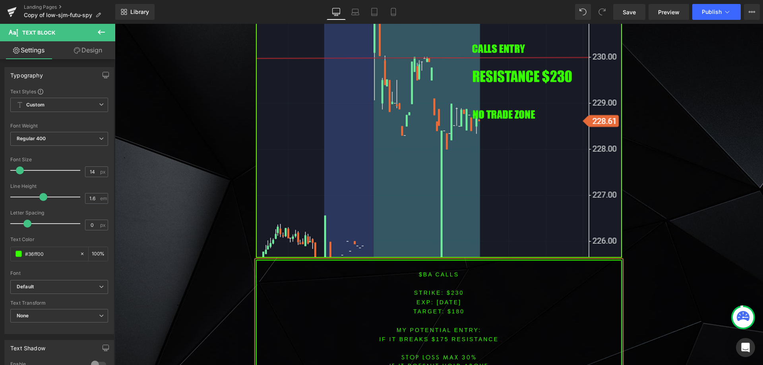
click at [451, 308] on span "TARGET: $180" at bounding box center [438, 311] width 51 height 6
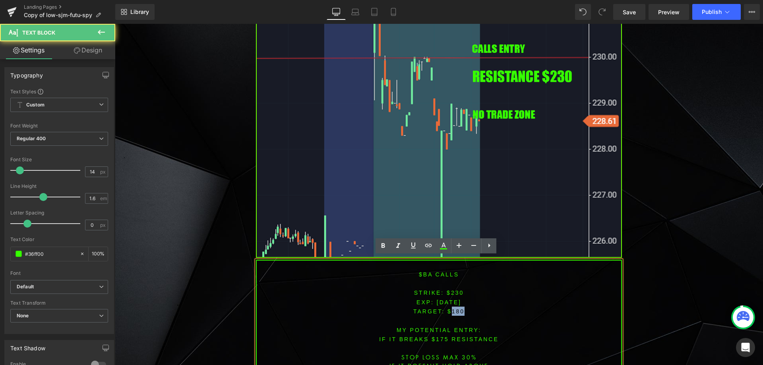
click at [451, 308] on span "TARGET: $180" at bounding box center [438, 311] width 51 height 6
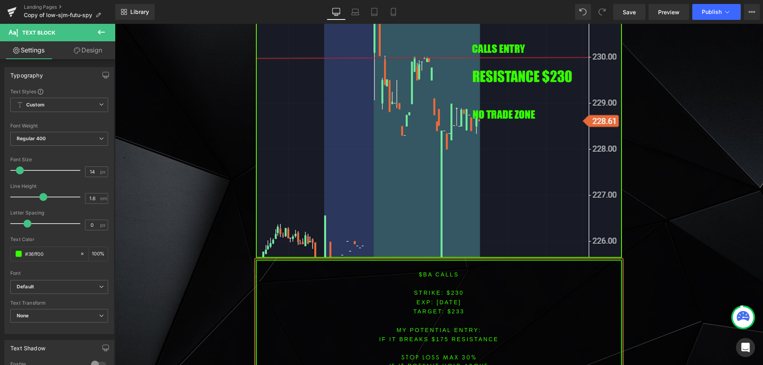
click at [451, 290] on font "STRIKE: $230" at bounding box center [439, 293] width 50 height 6
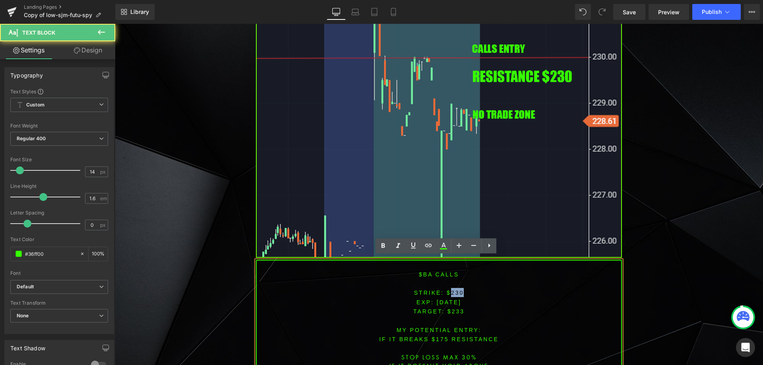
click at [451, 290] on font "STRIKE: $230" at bounding box center [439, 293] width 50 height 6
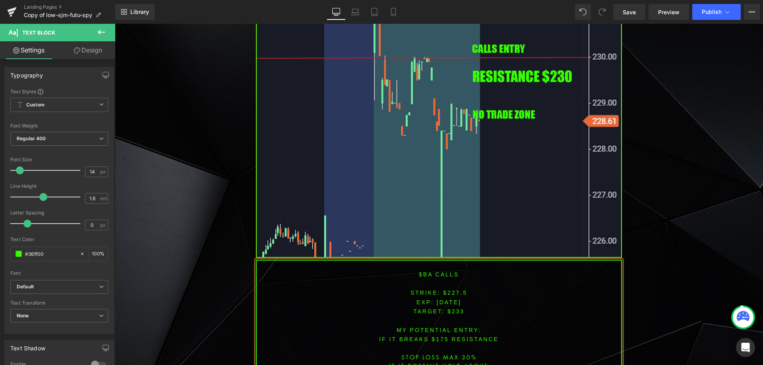
click at [437, 336] on font "IF IT BREAKS $175 resistance" at bounding box center [439, 339] width 120 height 6
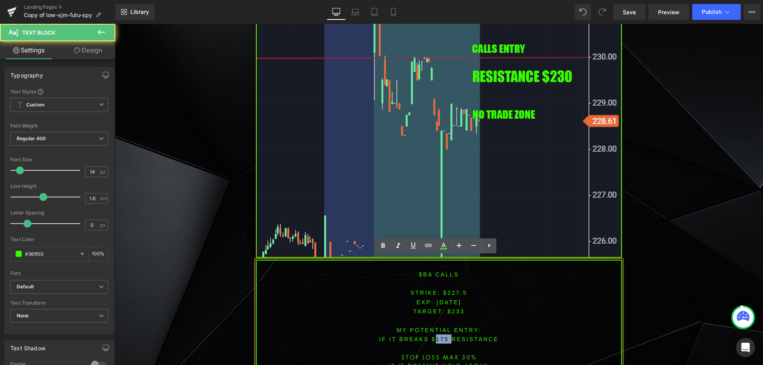
click at [437, 336] on font "IF IT BREAKS $175 resistance" at bounding box center [439, 339] width 120 height 6
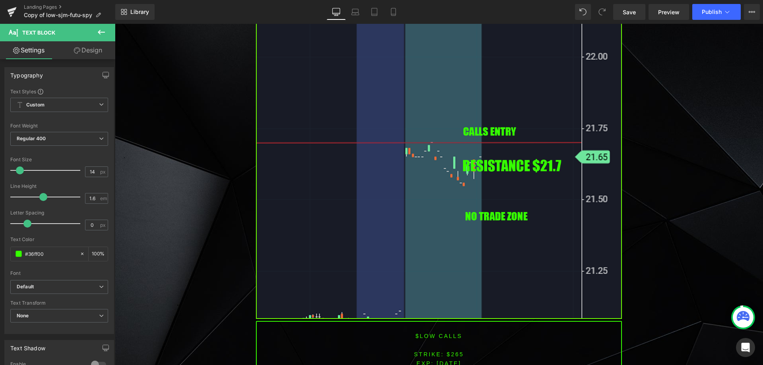
scroll to position [750, 0]
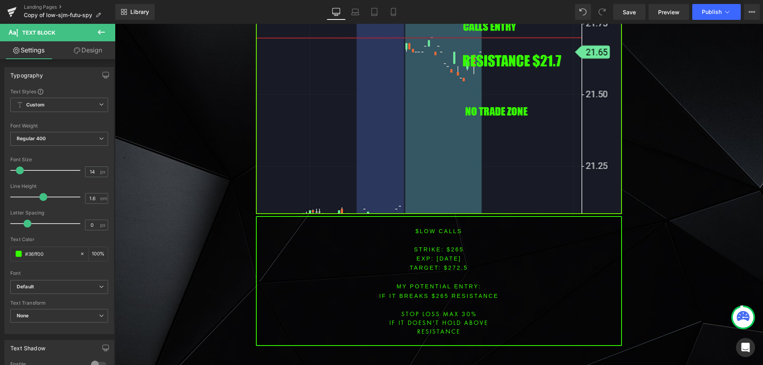
click at [425, 233] on font "$low CALLS" at bounding box center [439, 231] width 47 height 6
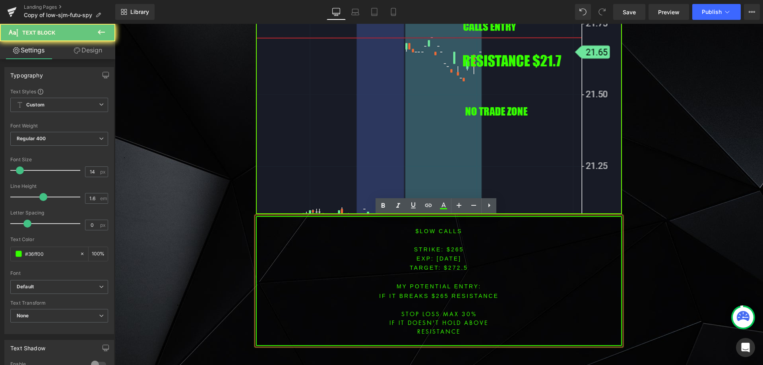
click at [425, 231] on font "$low CALLS" at bounding box center [439, 231] width 47 height 6
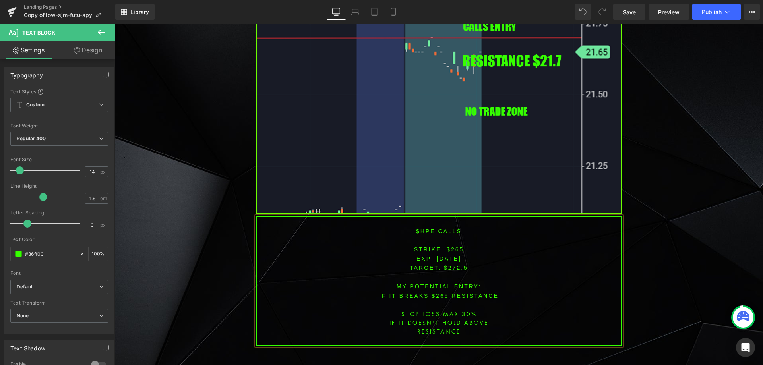
click at [453, 249] on font "STRIKE: $265" at bounding box center [439, 249] width 50 height 6
click at [469, 279] on p at bounding box center [439, 277] width 364 height 9
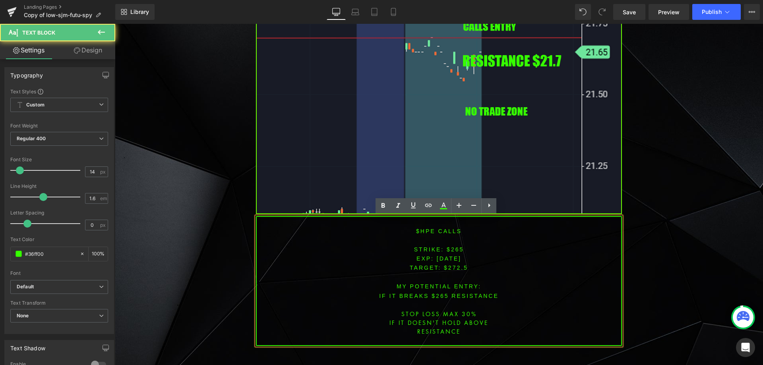
click at [454, 245] on p "STRIKE: $265" at bounding box center [439, 249] width 364 height 9
click at [454, 246] on font "STRIKE: $265" at bounding box center [439, 249] width 50 height 6
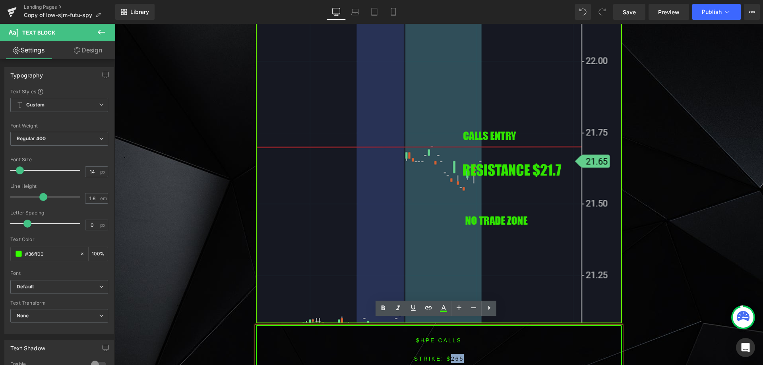
scroll to position [670, 0]
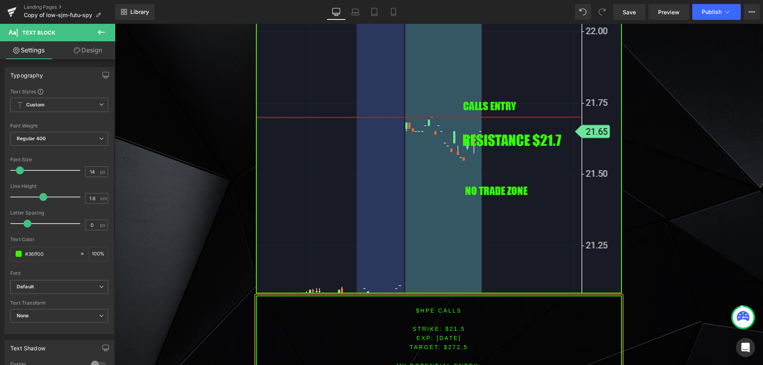
click at [458, 344] on span "TARGET: $272.5" at bounding box center [439, 347] width 58 height 6
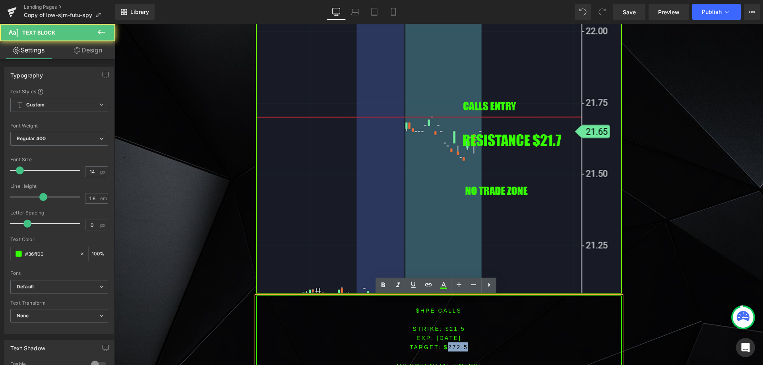
click at [458, 344] on span "TARGET: $272.5" at bounding box center [439, 347] width 58 height 6
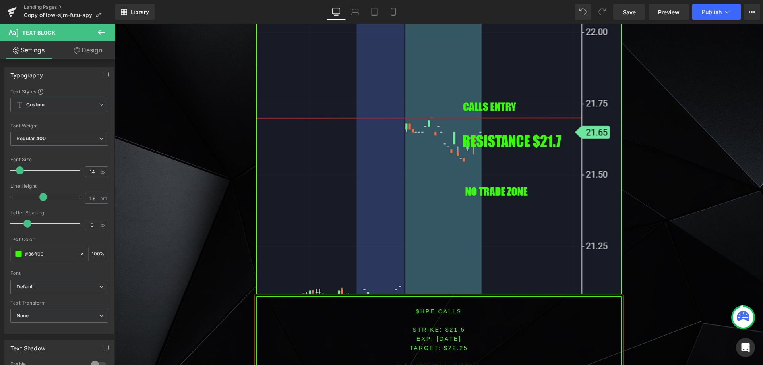
scroll to position [694, 0]
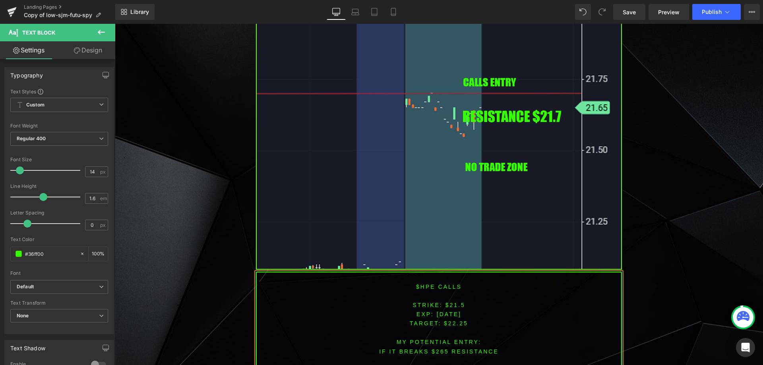
click at [438, 348] on font "IF IT BREAKS $265 resistance" at bounding box center [439, 351] width 120 height 6
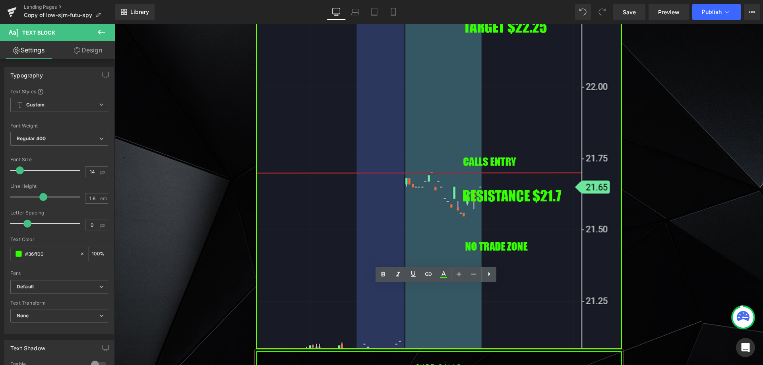
scroll to position [681, 0]
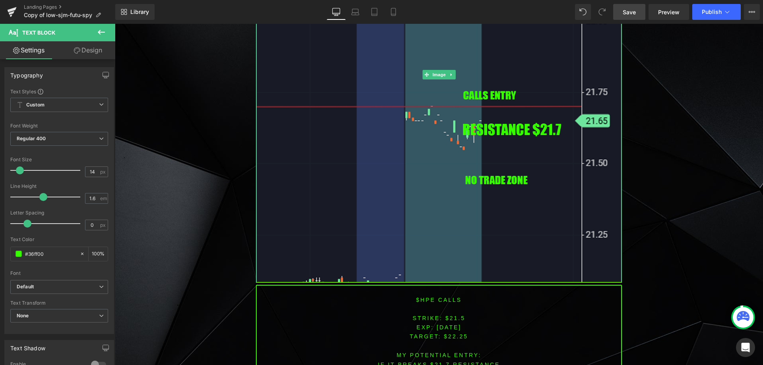
click at [627, 6] on link "Save" at bounding box center [629, 12] width 32 height 16
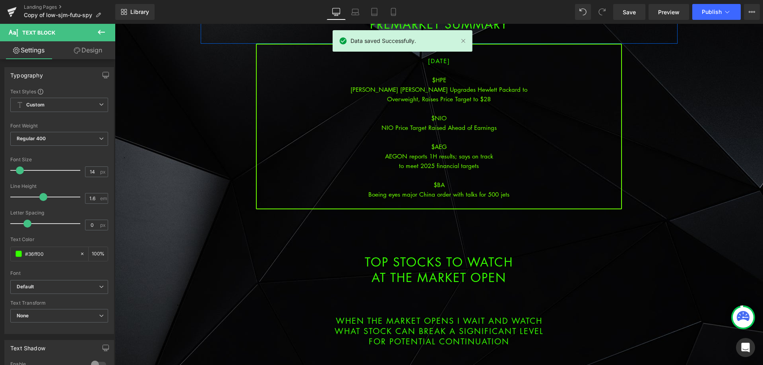
scroll to position [0, 0]
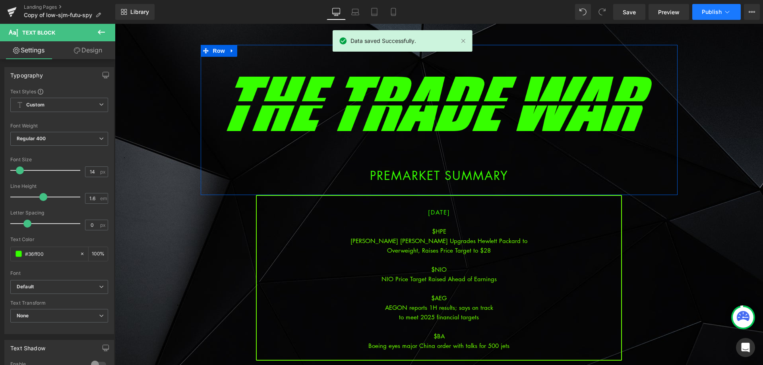
click at [716, 15] on button "Publish" at bounding box center [716, 12] width 48 height 16
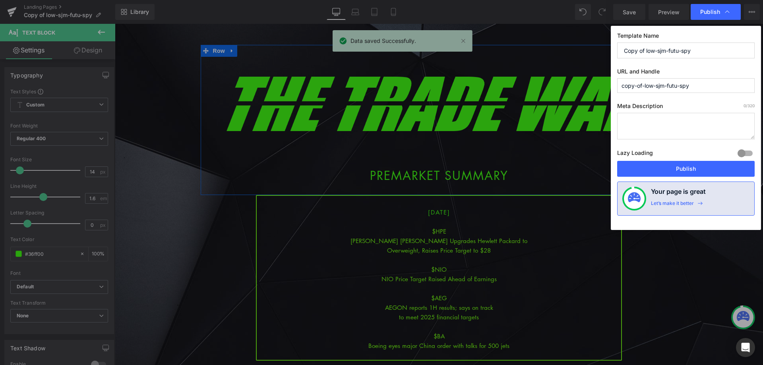
drag, startPoint x: 709, startPoint y: 48, endPoint x: 525, endPoint y: 56, distance: 183.8
click at [525, 56] on div "Publish Template Name Copy of low-sjm-futu-spy URL and Handle copy-of-low-sjm-f…" at bounding box center [381, 182] width 763 height 365
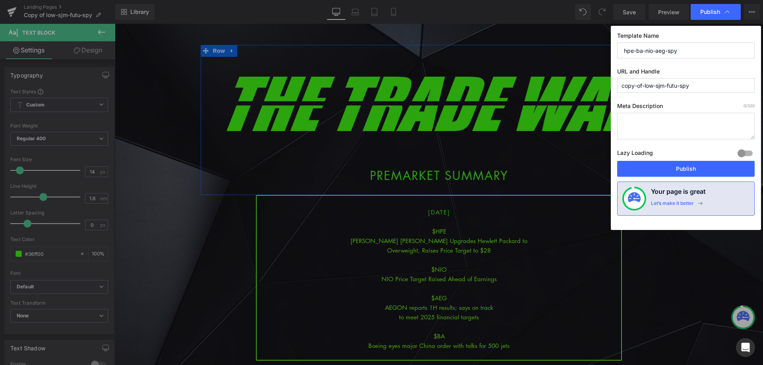
type input "hpe-ba-nio-aeg-spy"
click at [700, 60] on div "Template Name hpe-ba-nio-aeg-spy URL and Handle copy-of-low-sjm-futu-spy Meta D…" at bounding box center [686, 128] width 150 height 204
drag, startPoint x: 700, startPoint y: 56, endPoint x: 554, endPoint y: 62, distance: 146.3
click at [554, 62] on div "Publish Template Name hpe-ba-nio-aeg-spy URL and Handle copy-of-low-sjm-futu-sp…" at bounding box center [381, 182] width 763 height 365
drag, startPoint x: 698, startPoint y: 89, endPoint x: 573, endPoint y: 105, distance: 126.1
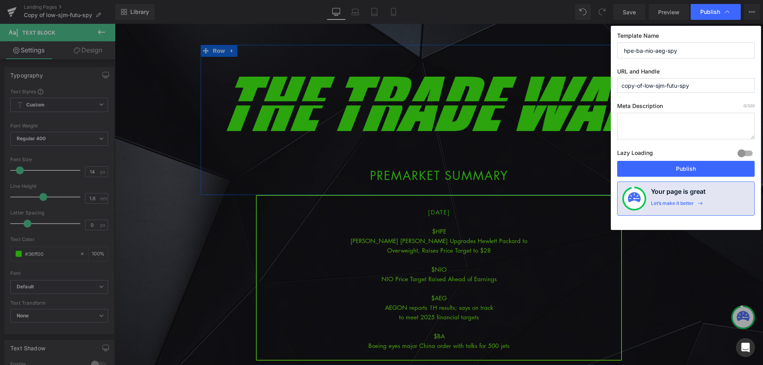
click at [561, 95] on div "Publish Template Name hpe-ba-nio-aeg-spy URL and Handle copy-of-low-sjm-futu-sp…" at bounding box center [381, 182] width 763 height 365
paste input "hpe-ba-nio-aeg"
type input "hpe-ba-nio-aeg-spy"
drag, startPoint x: 527, startPoint y: 145, endPoint x: 667, endPoint y: 168, distance: 141.9
click at [667, 168] on button "Publish" at bounding box center [685, 169] width 137 height 16
